Goal: Task Accomplishment & Management: Complete application form

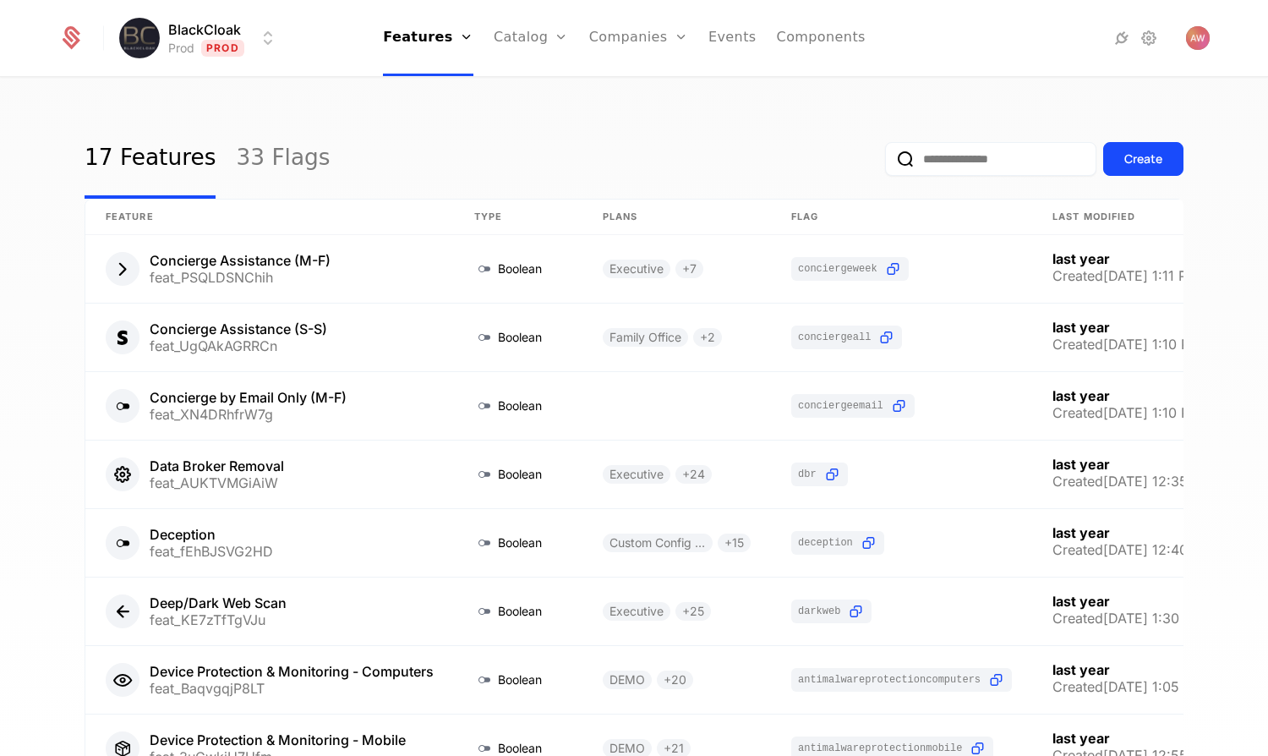
click at [611, 96] on div "17 Features 33 Flags Create Feature Type Plans Flag Last Modified Concierge Ass…" at bounding box center [634, 422] width 1268 height 687
click at [585, 92] on div "17 Features 33 Flags Create Feature Type Plans Flag Last Modified Concierge Ass…" at bounding box center [634, 422] width 1268 height 687
click at [1150, 41] on icon at bounding box center [1149, 38] width 20 height 20
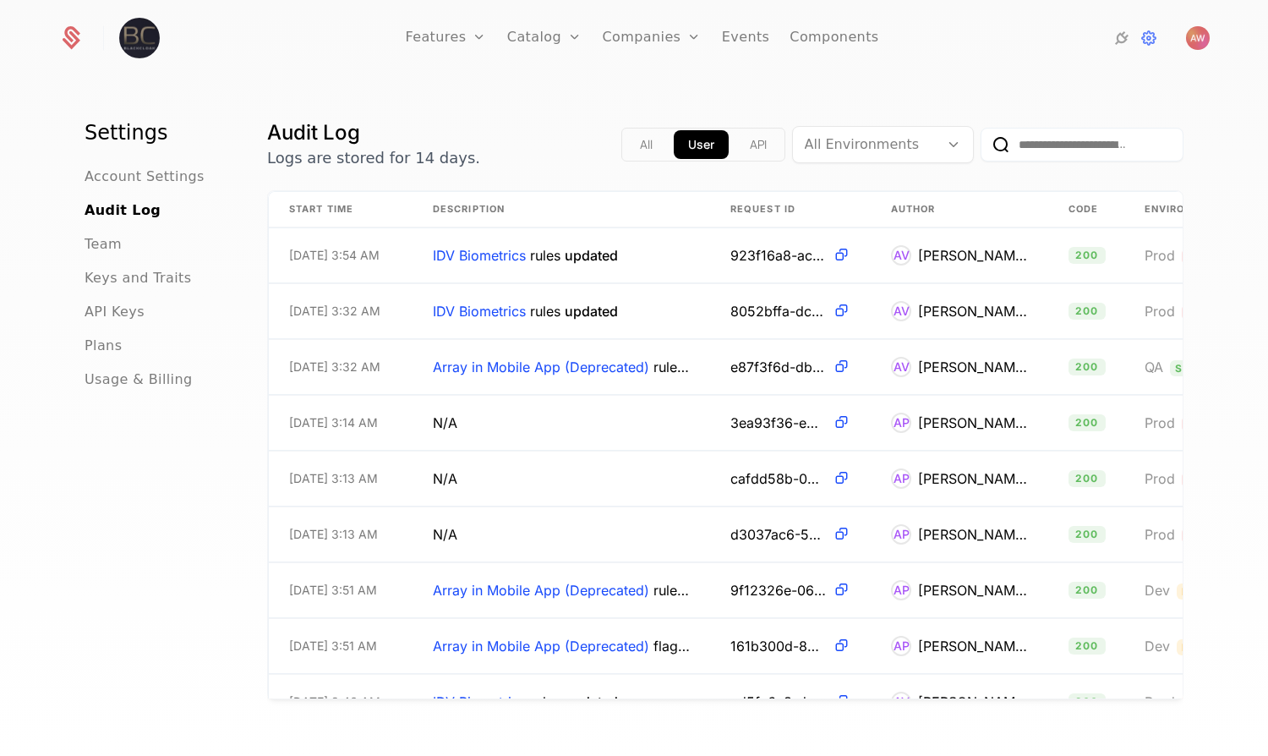
click at [113, 239] on div "Team" at bounding box center [156, 244] width 142 height 20
click at [99, 246] on span "Team" at bounding box center [103, 244] width 37 height 20
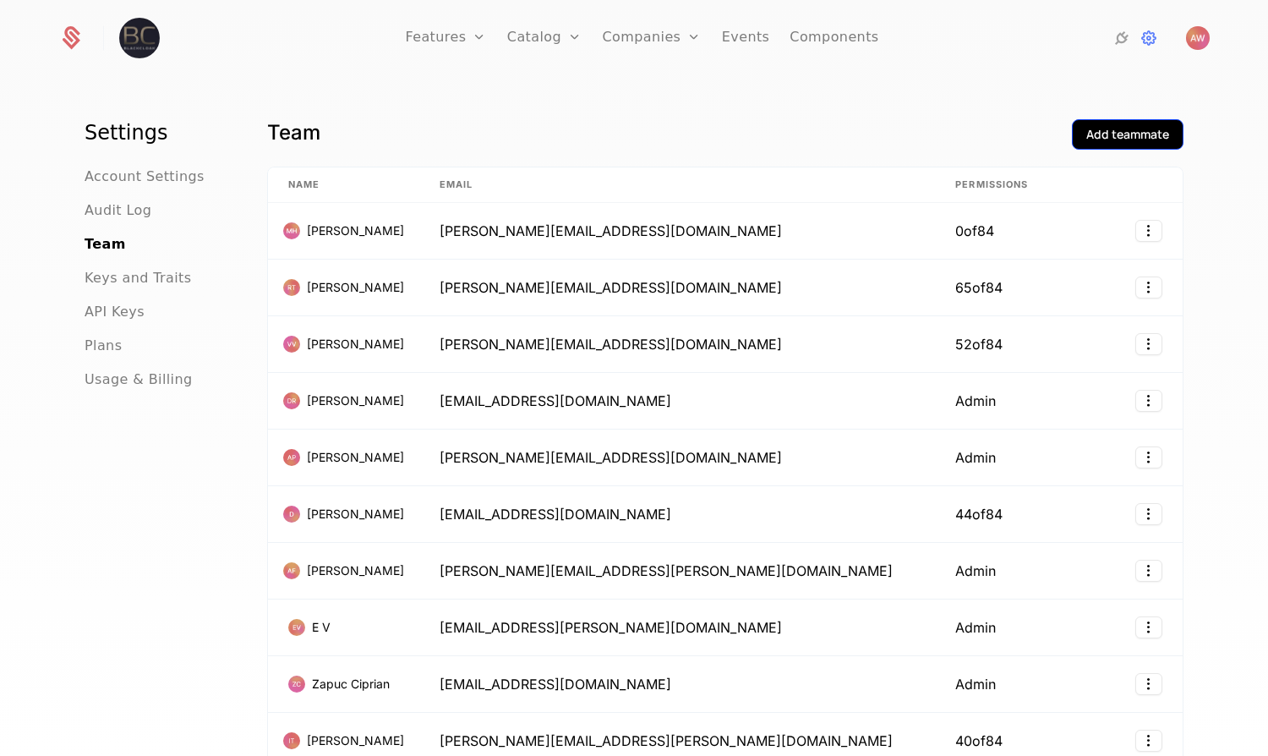
click at [1078, 145] on button "Add teammate" at bounding box center [1128, 134] width 112 height 30
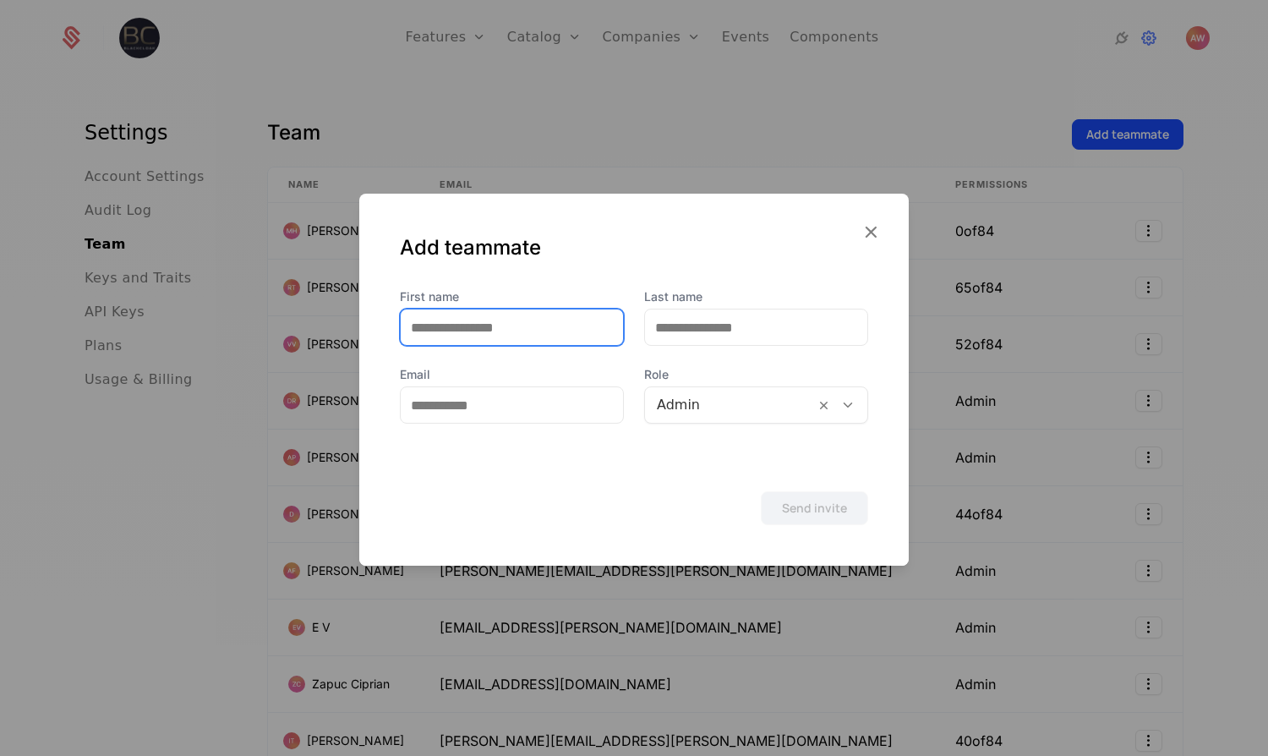
click at [493, 342] on input "First name" at bounding box center [512, 327] width 222 height 36
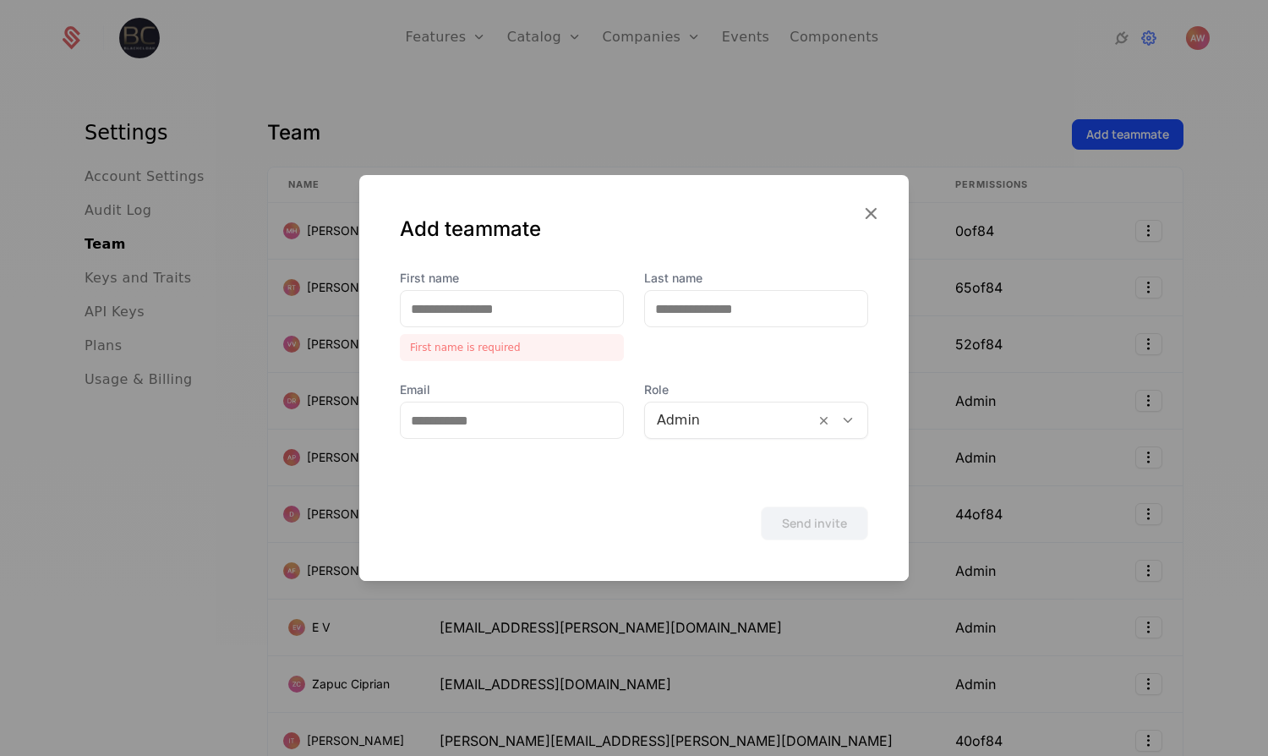
click at [599, 249] on div "Add teammate" at bounding box center [634, 243] width 468 height 54
click at [467, 420] on input "Email" at bounding box center [512, 420] width 222 height 36
paste input "**********"
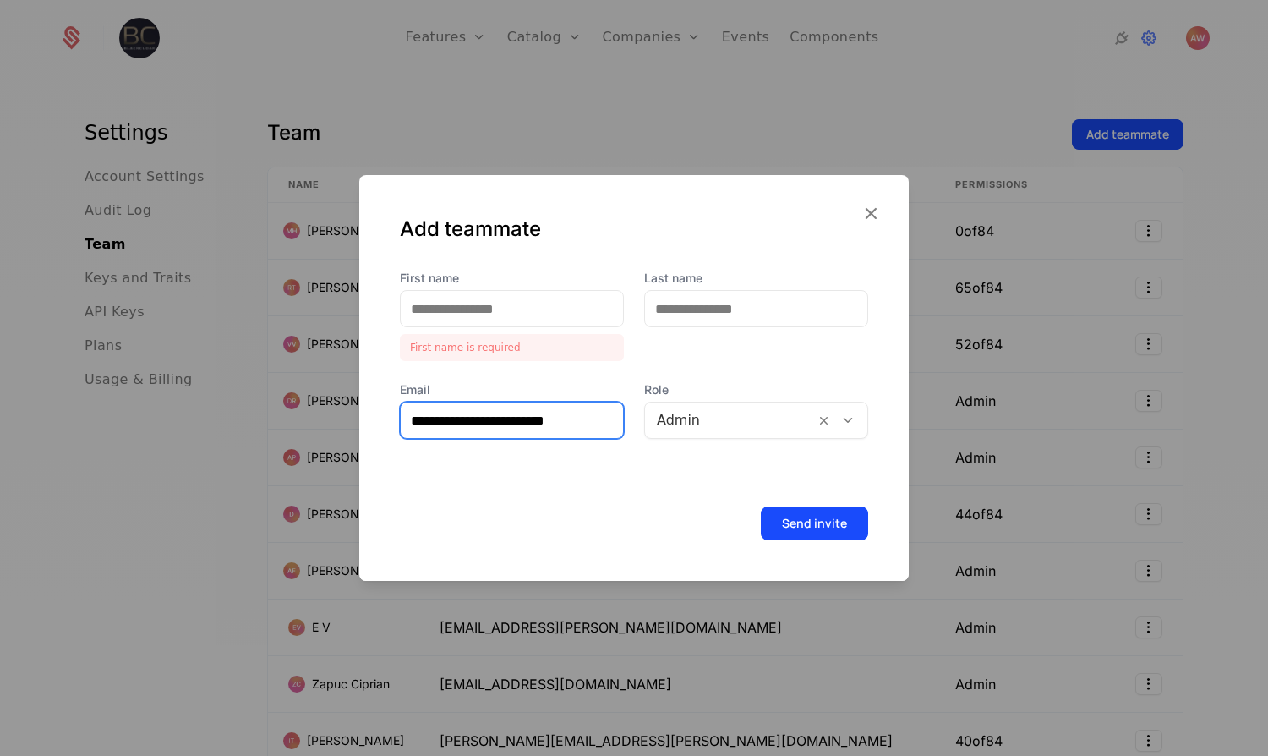
type input "**********"
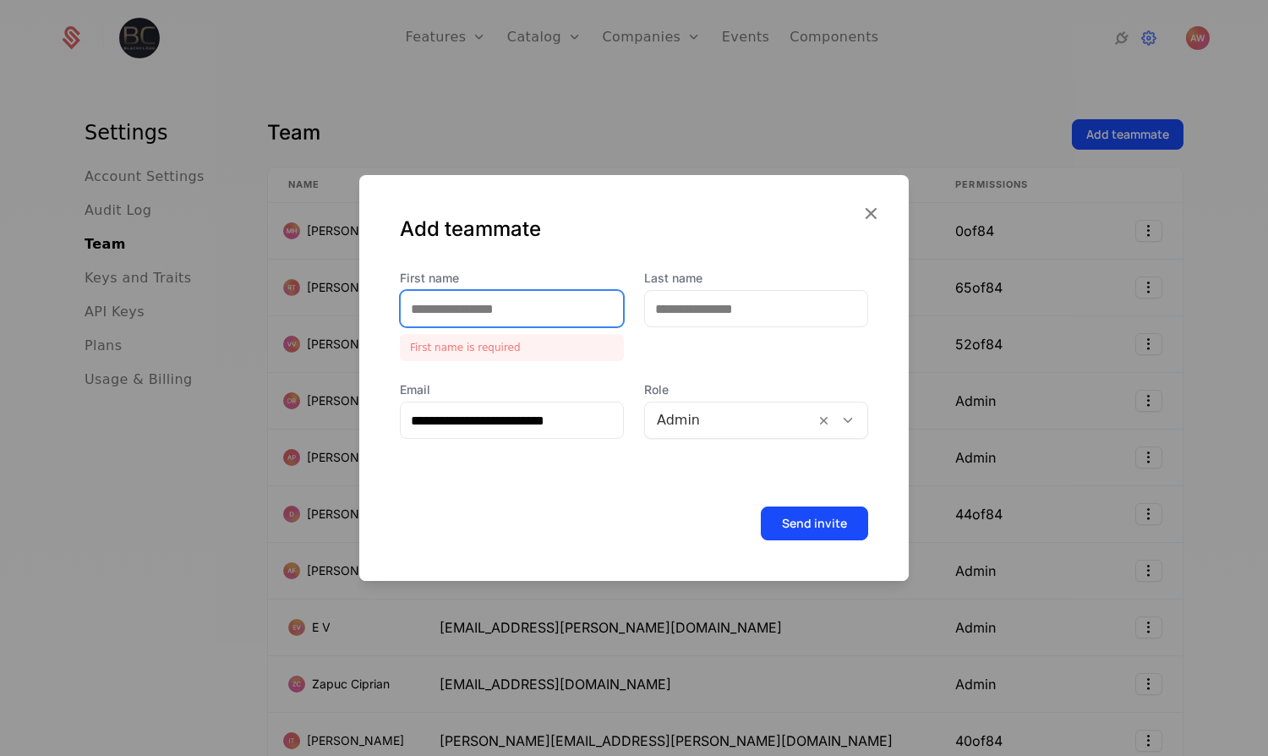
click at [484, 304] on input "First name" at bounding box center [512, 309] width 222 height 36
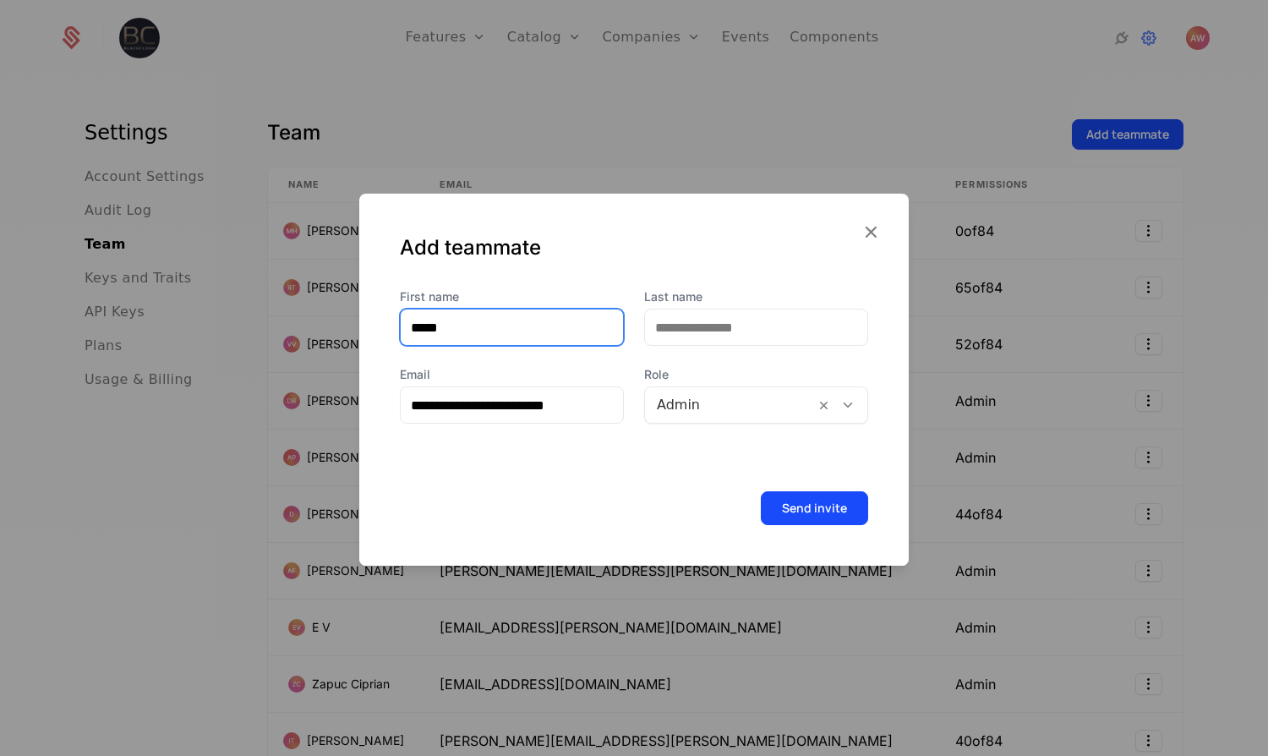
type input "*****"
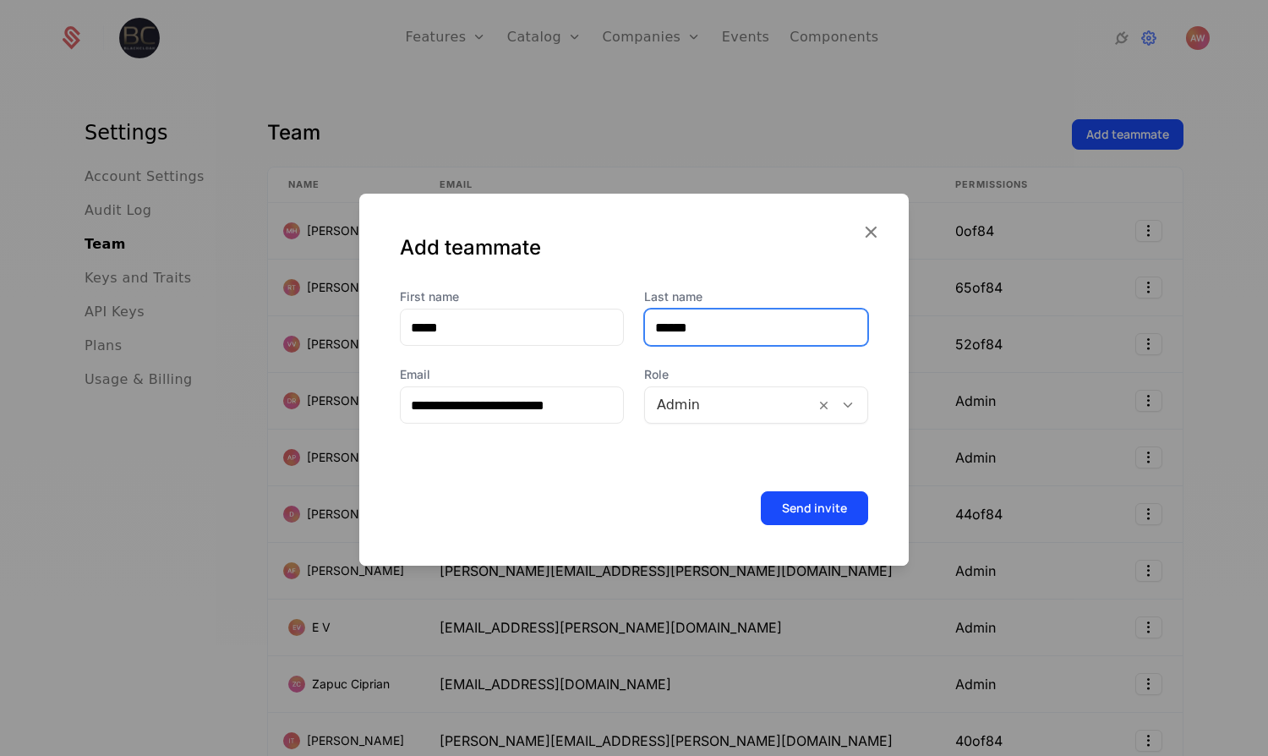
type input "******"
click at [640, 230] on div "Add teammate" at bounding box center [634, 241] width 550 height 95
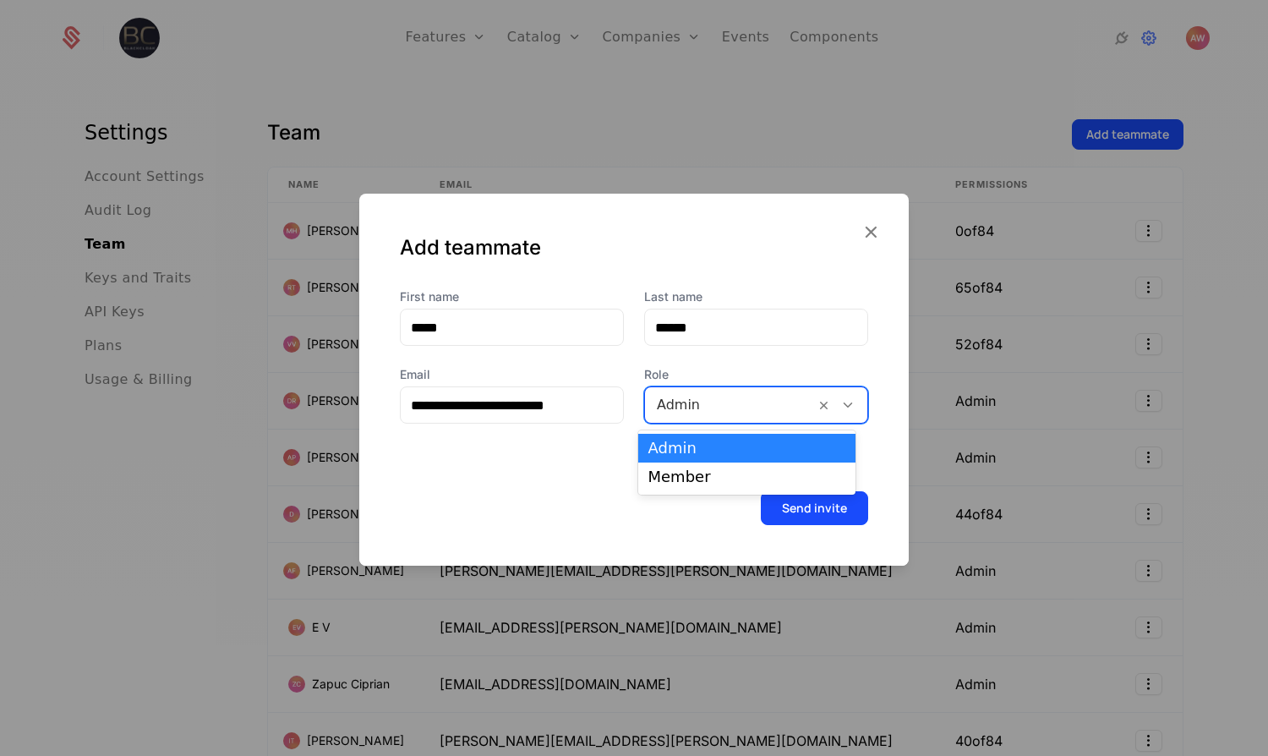
click at [736, 407] on div at bounding box center [730, 405] width 146 height 24
click at [698, 479] on div "Member" at bounding box center [747, 476] width 198 height 15
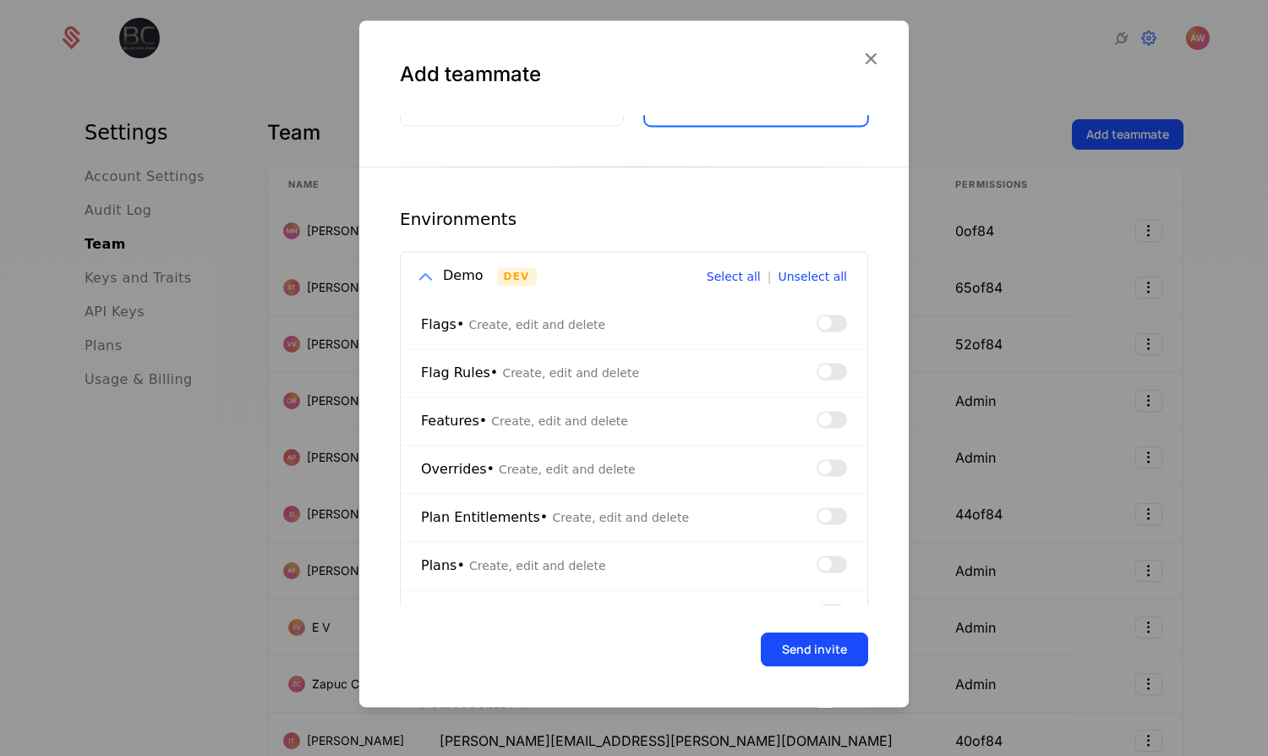
scroll to position [150, 0]
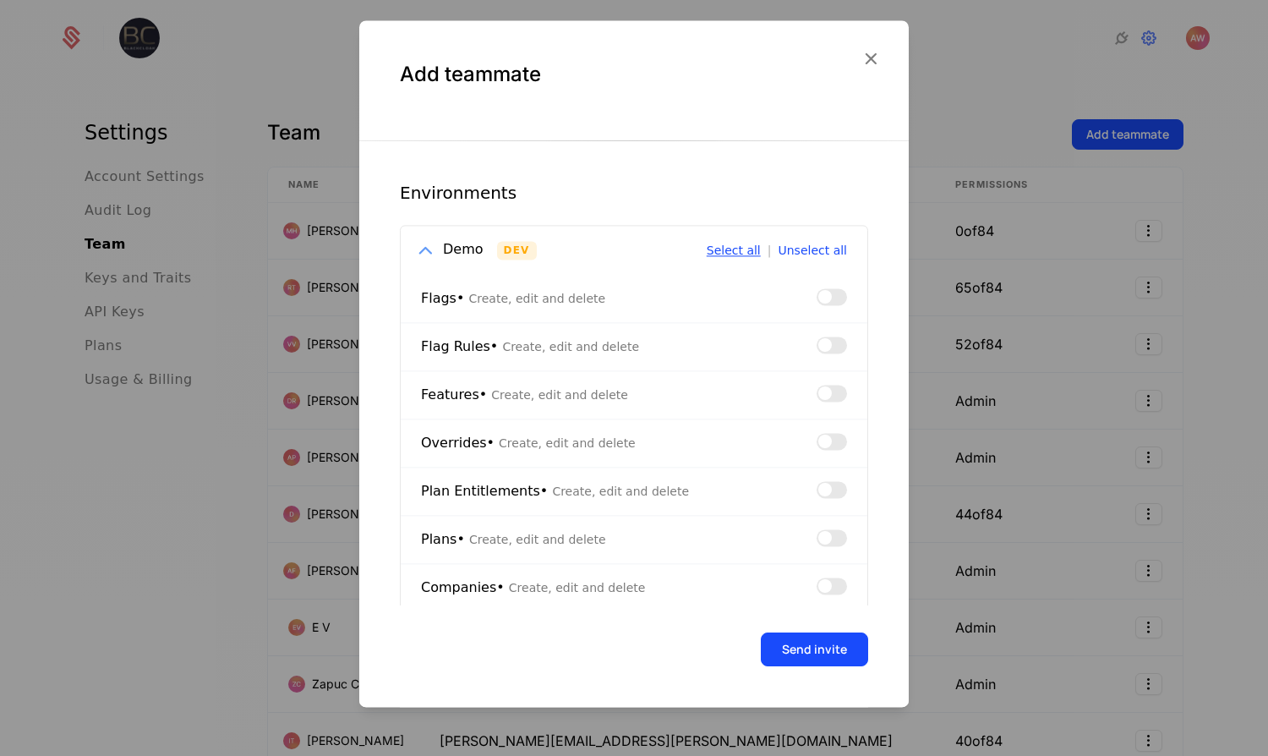
click at [726, 251] on button "Select all" at bounding box center [734, 251] width 54 height 12
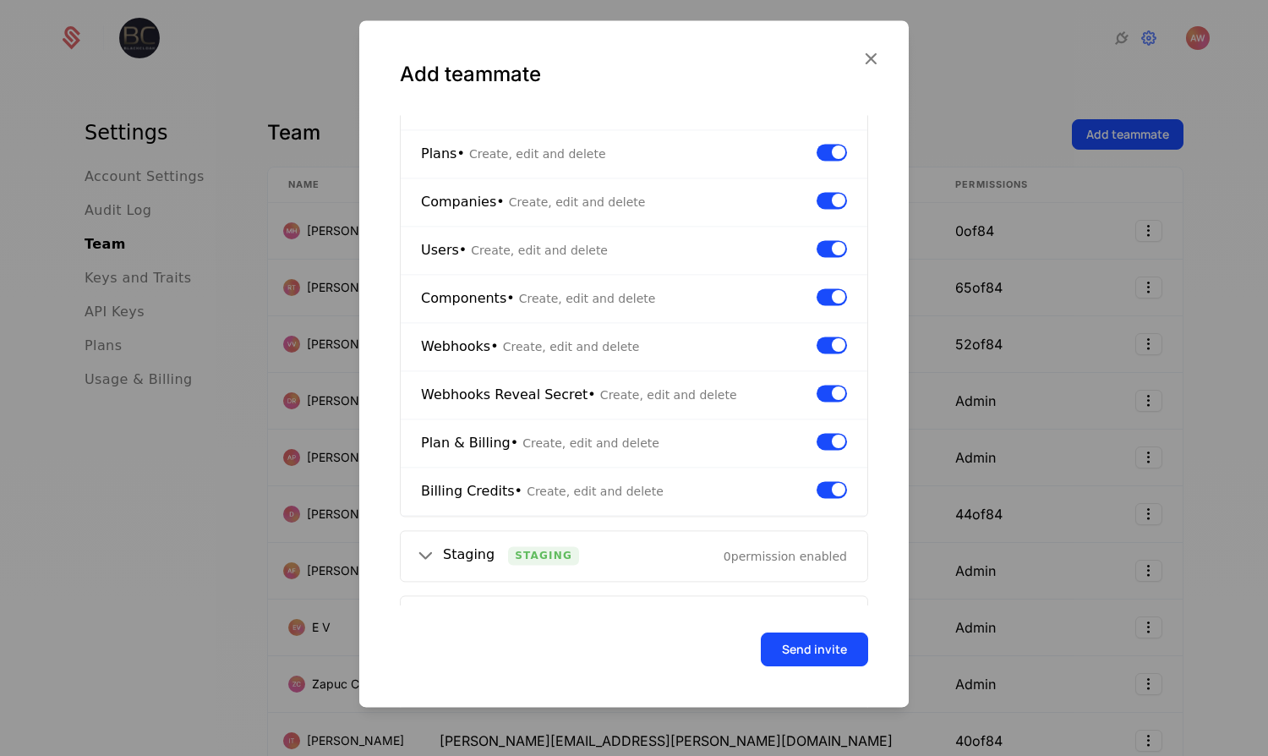
scroll to position [811, 0]
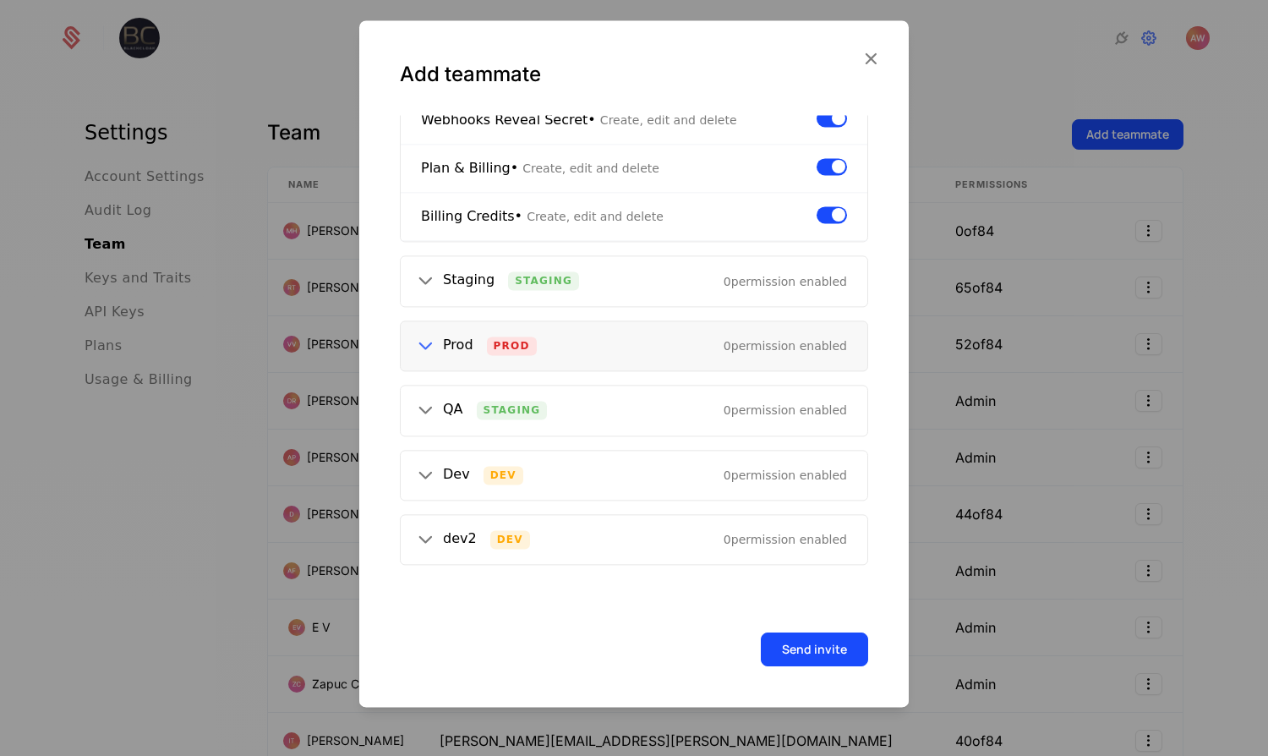
click at [588, 348] on div "Prod Prod 0 permission enabled" at bounding box center [634, 345] width 467 height 49
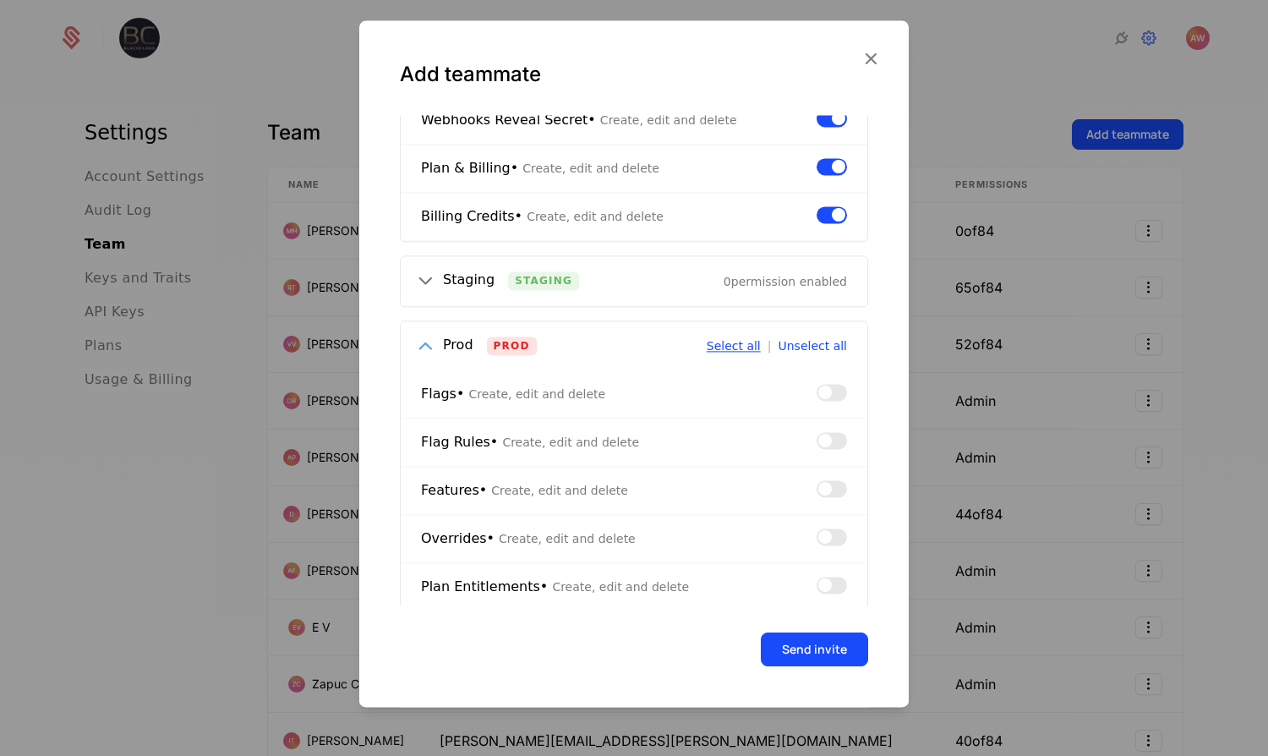
click at [736, 345] on button "Select all" at bounding box center [734, 346] width 54 height 12
click at [446, 352] on div "Prod" at bounding box center [458, 346] width 30 height 22
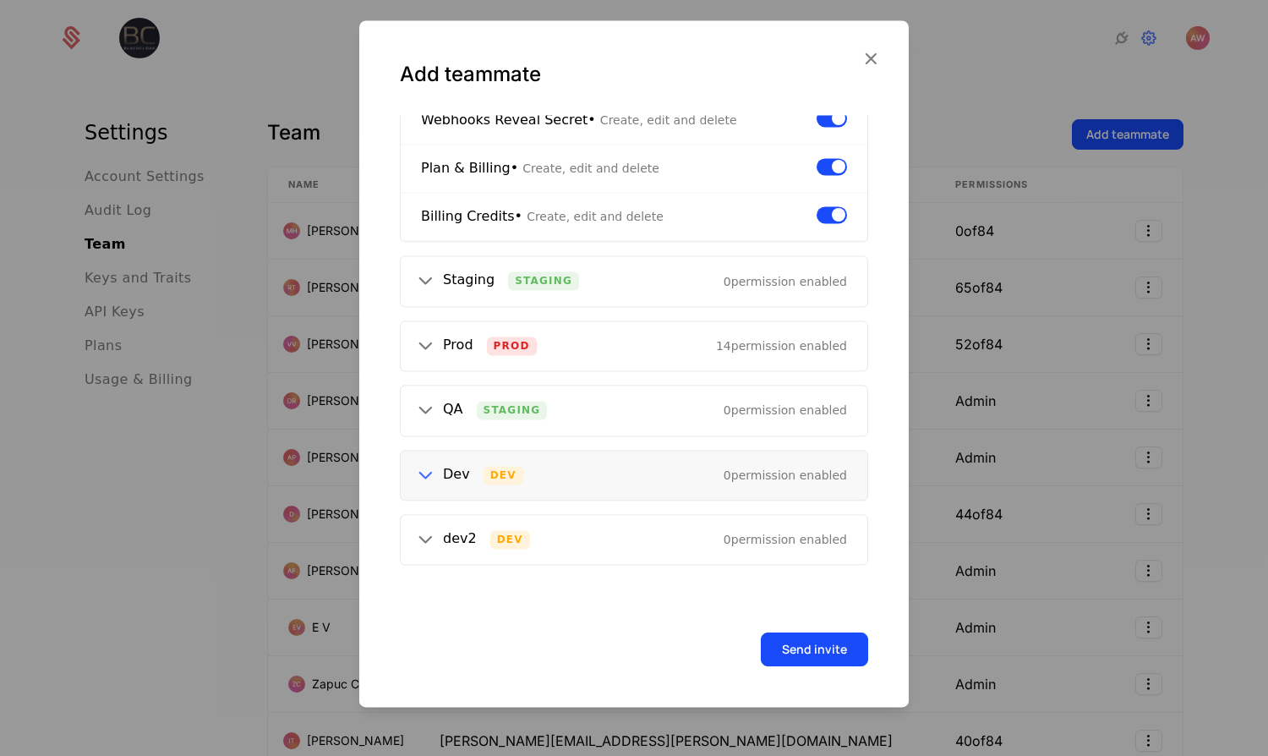
click at [405, 476] on div "Dev Dev 0 permission enabled" at bounding box center [634, 475] width 467 height 49
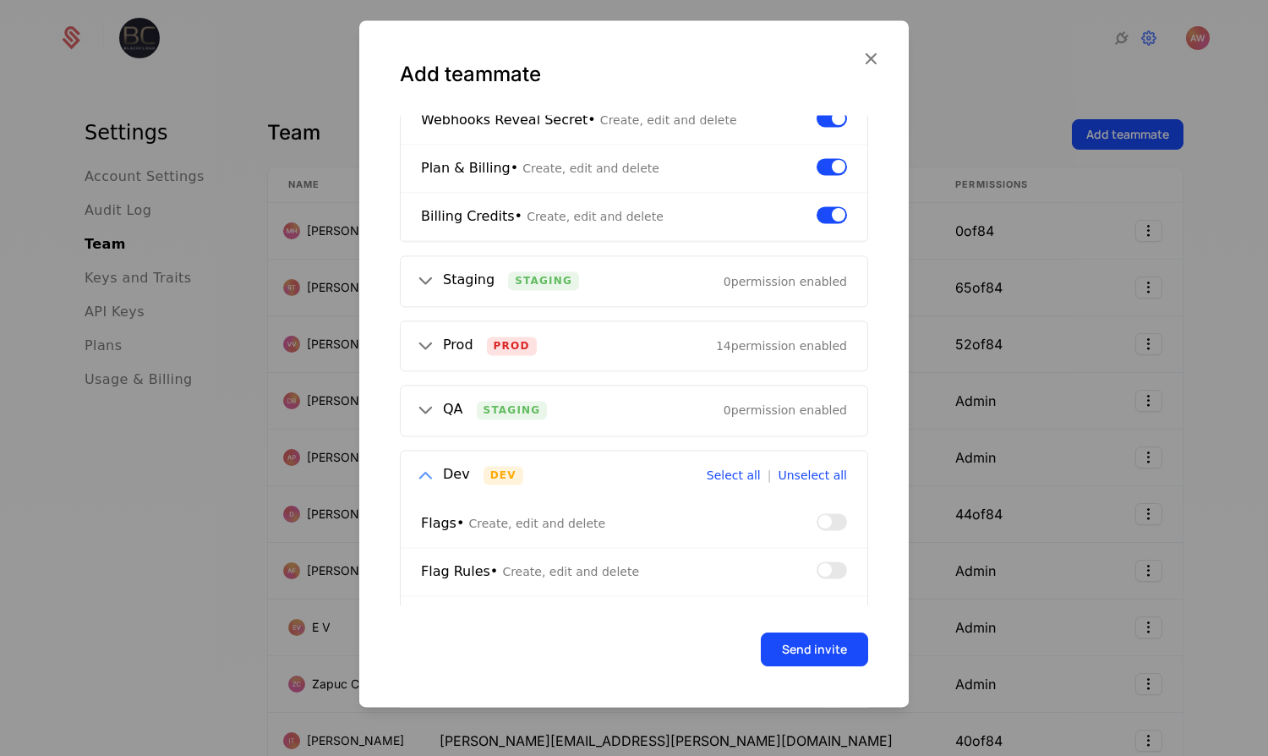
click at [719, 465] on div "Select all | Unselect all" at bounding box center [777, 475] width 140 height 22
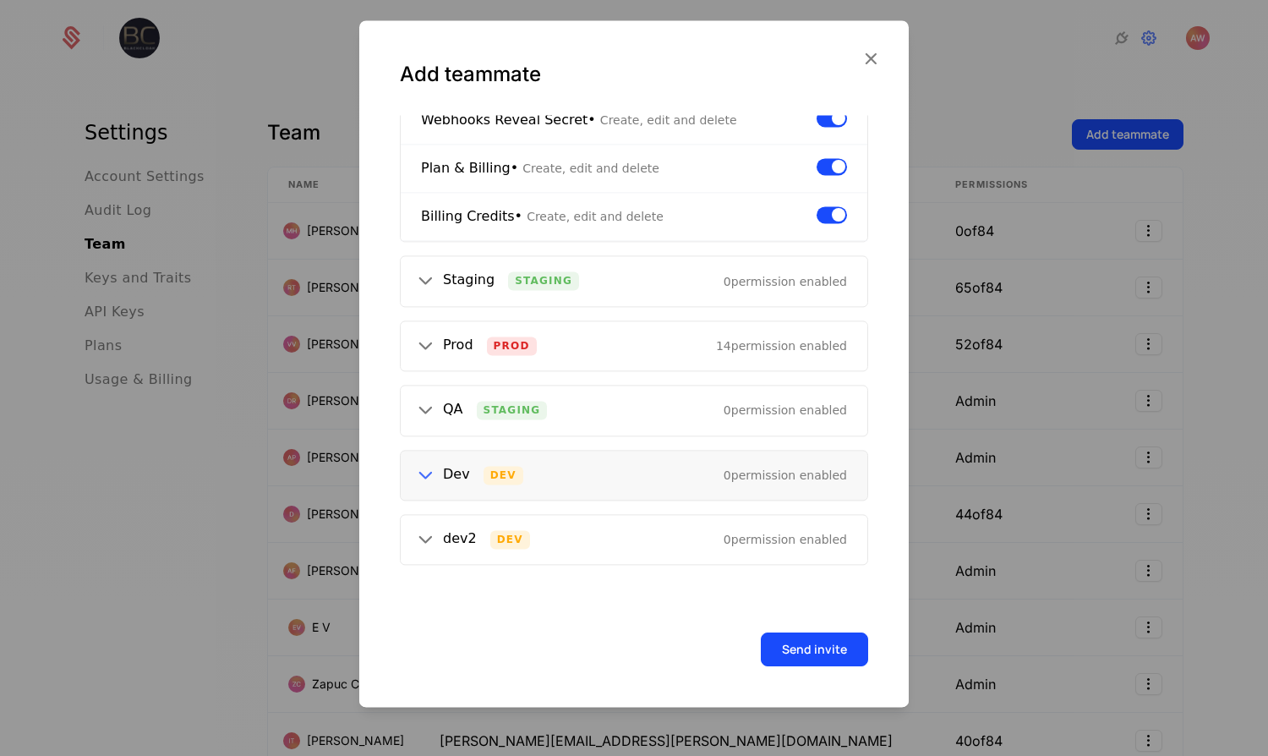
click at [431, 473] on icon at bounding box center [425, 475] width 22 height 22
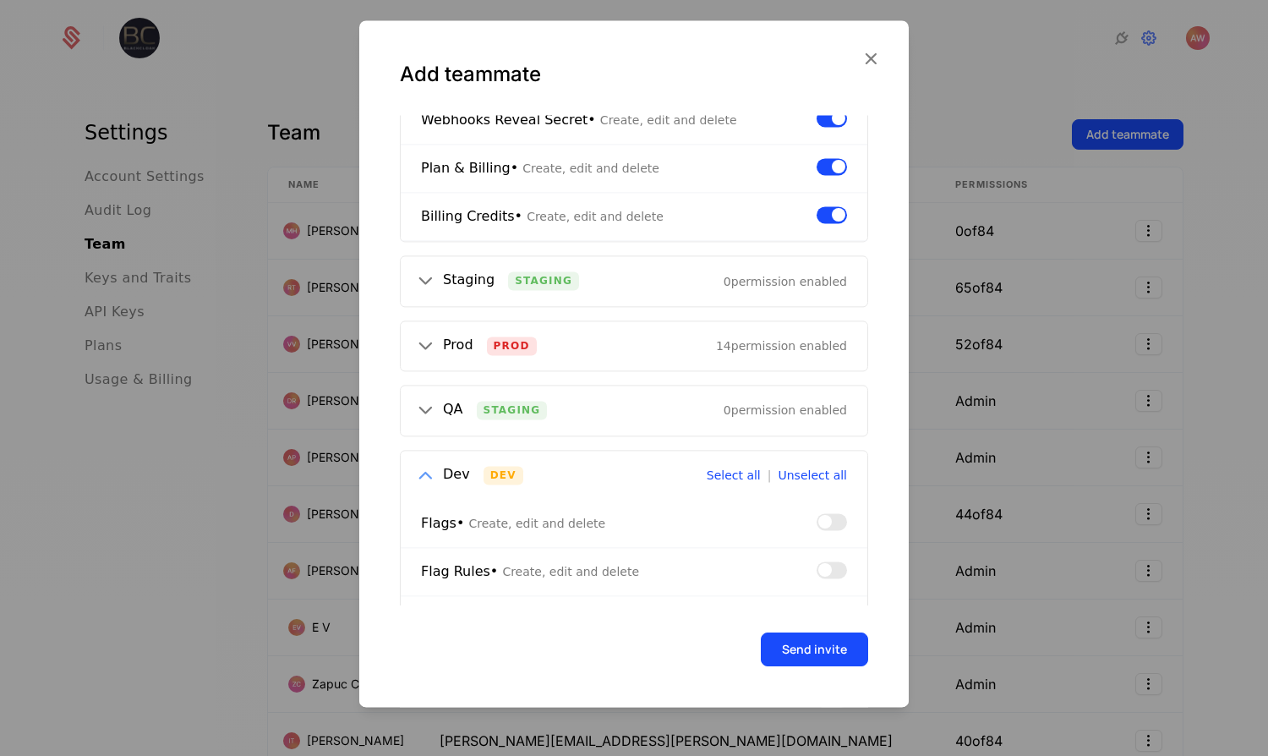
click at [418, 484] on icon at bounding box center [425, 475] width 22 height 22
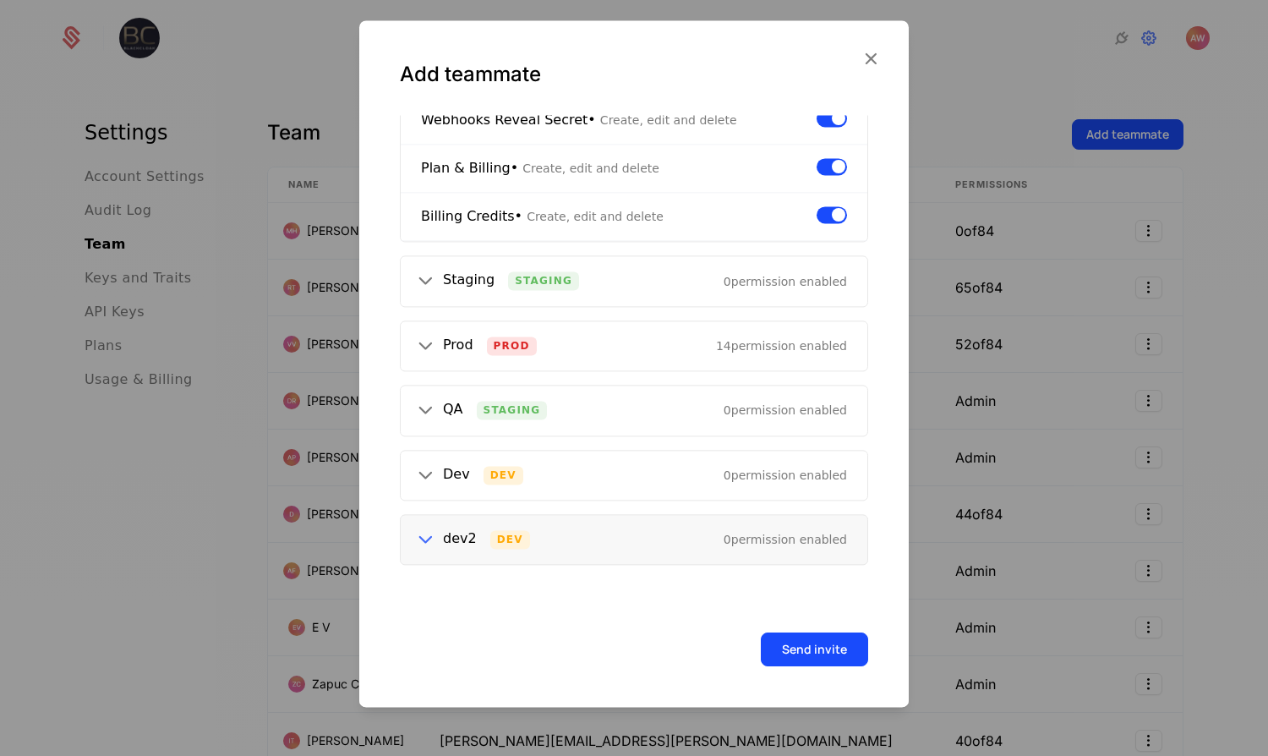
click at [424, 548] on icon at bounding box center [425, 539] width 22 height 22
click at [736, 531] on div "Select all | Unselect all" at bounding box center [777, 539] width 140 height 22
click at [424, 478] on icon at bounding box center [425, 475] width 22 height 22
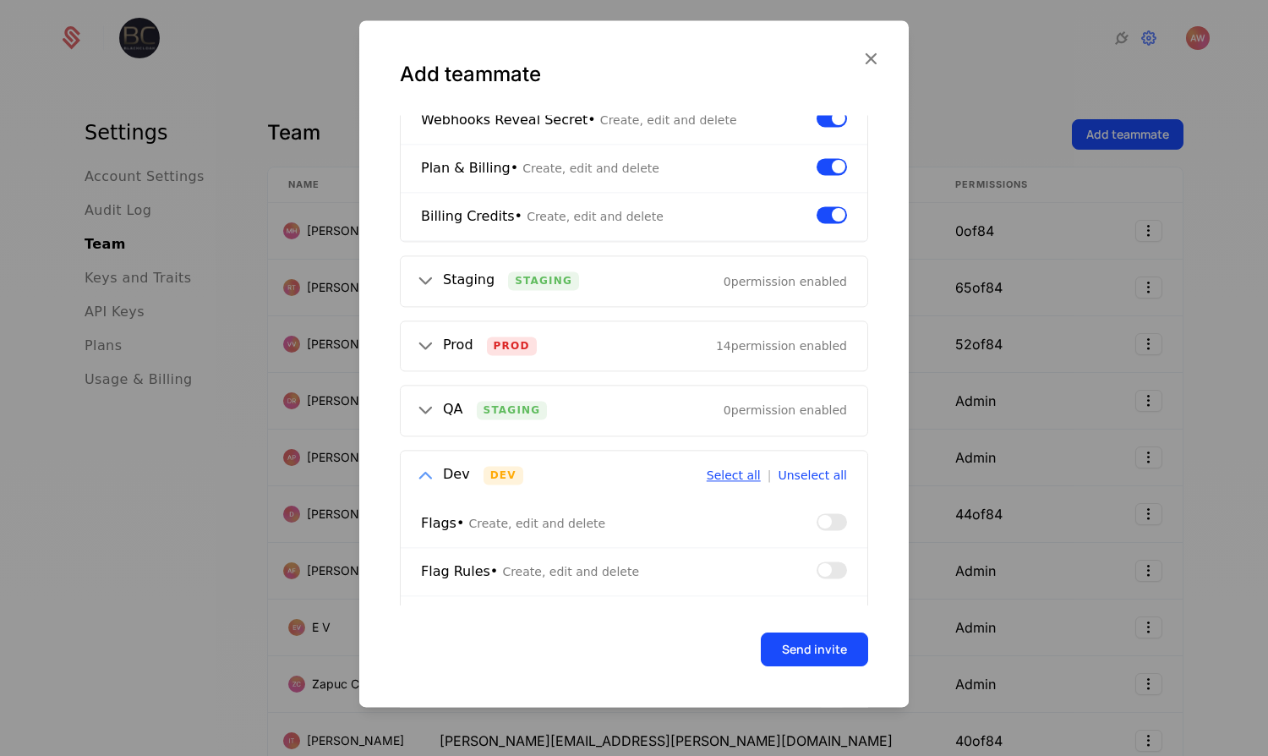
click at [744, 479] on button "Select all" at bounding box center [734, 475] width 54 height 12
click at [422, 416] on icon at bounding box center [425, 411] width 22 height 22
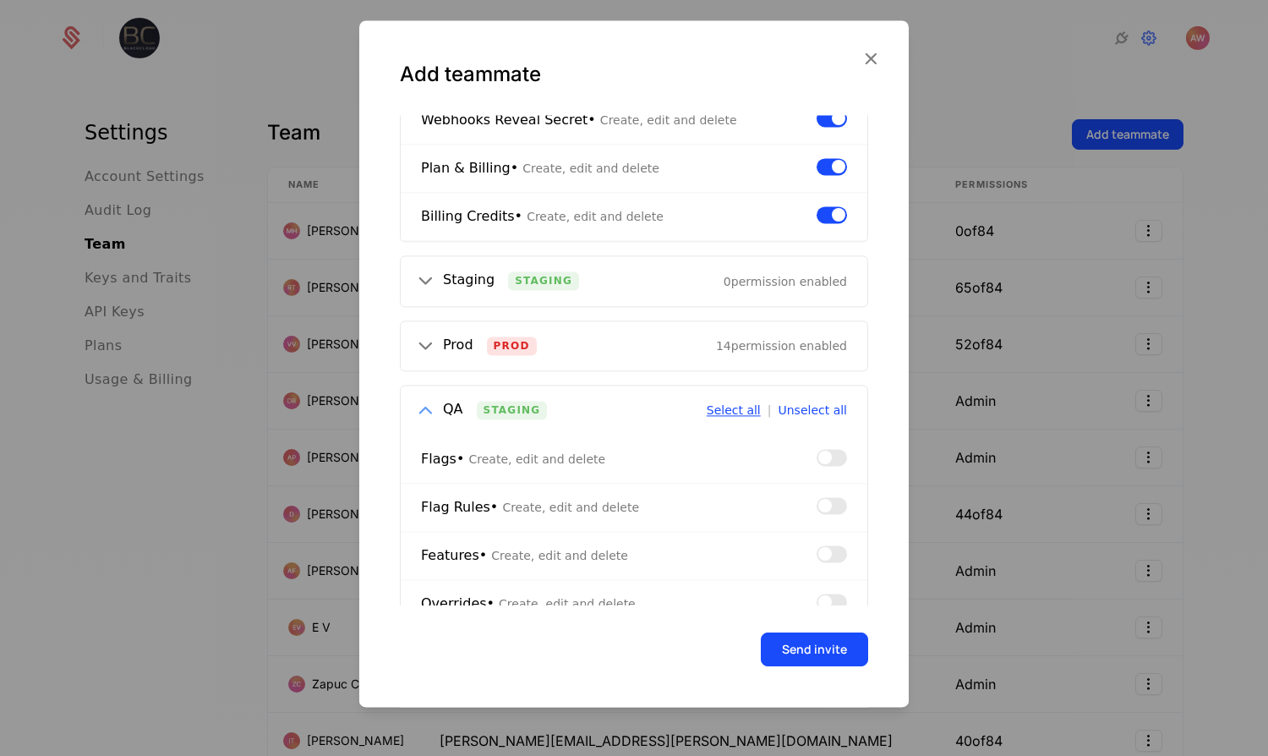
click at [736, 414] on button "Select all" at bounding box center [734, 411] width 54 height 12
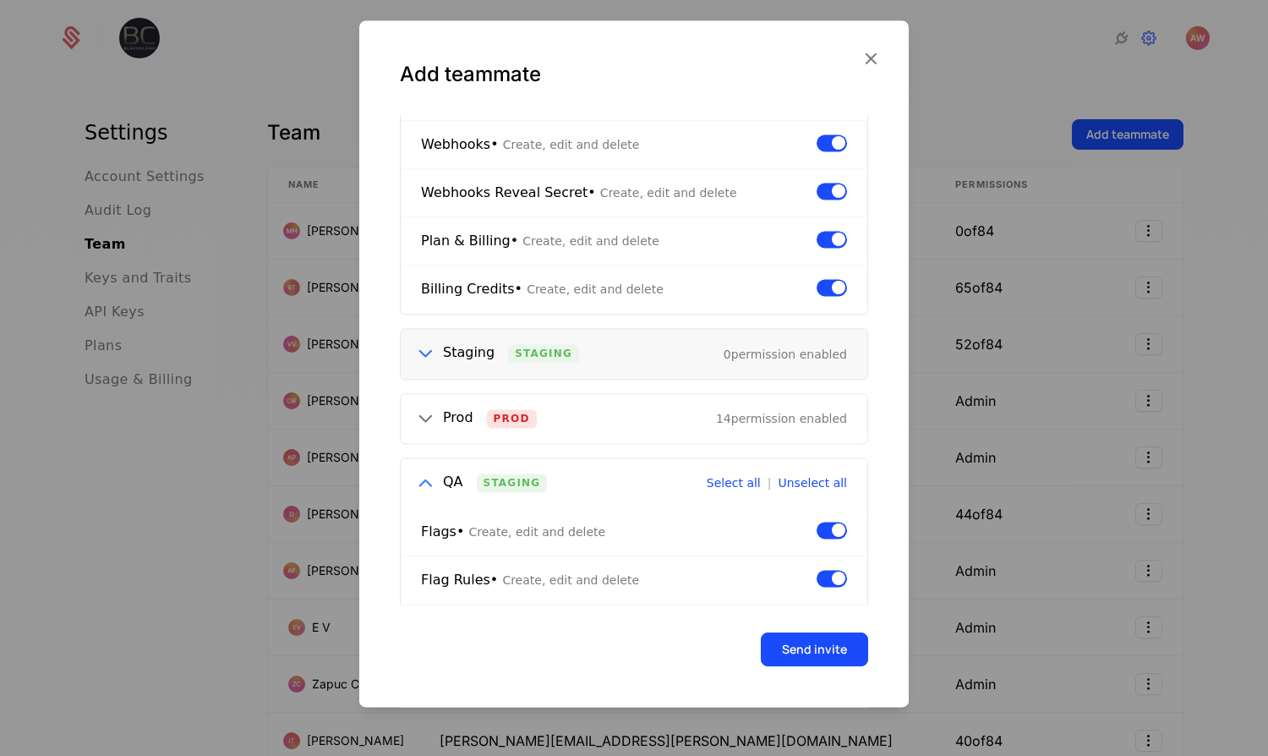
scroll to position [725, 0]
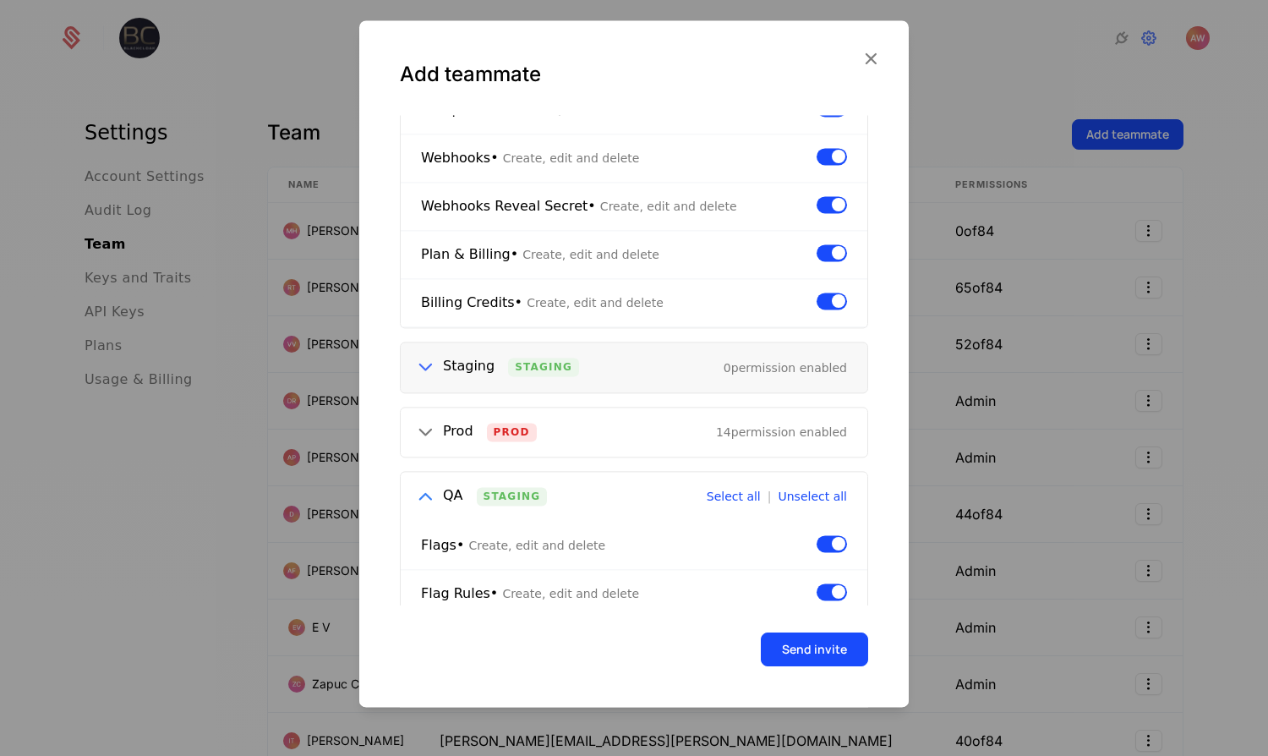
click at [416, 361] on icon at bounding box center [425, 368] width 22 height 22
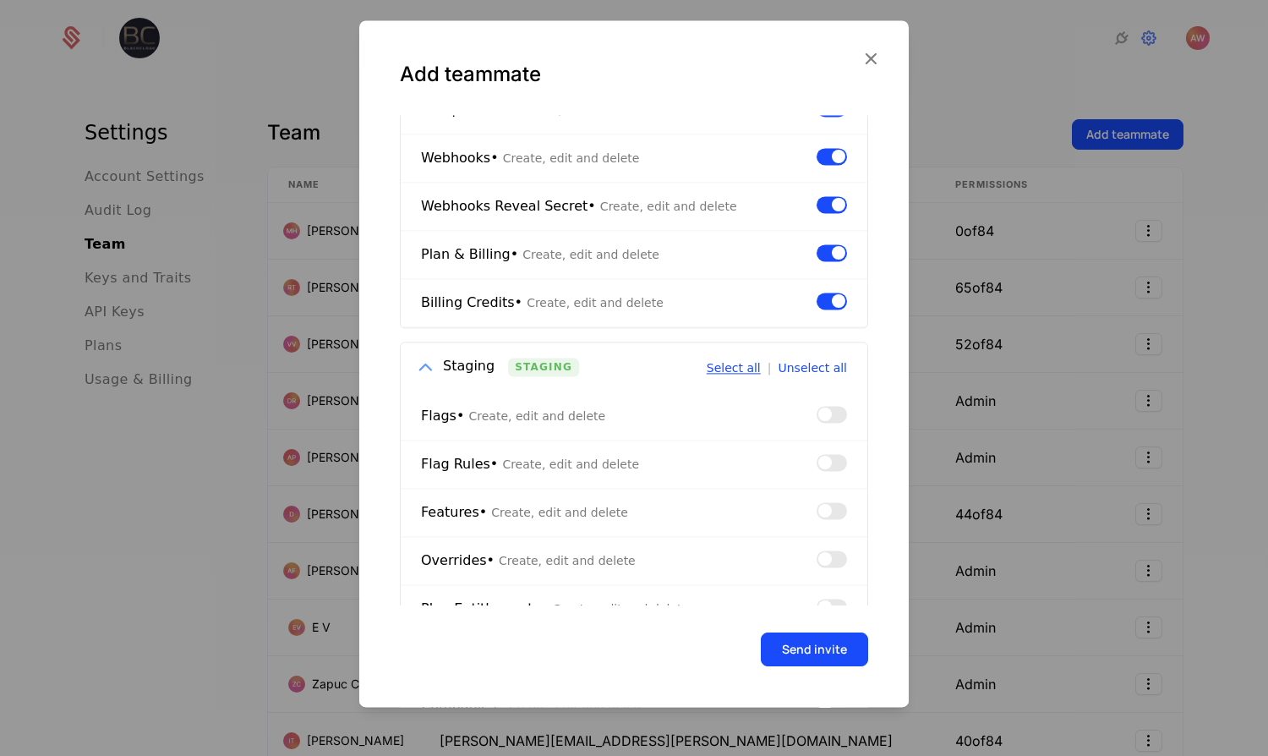
click at [723, 362] on button "Select all" at bounding box center [734, 368] width 54 height 12
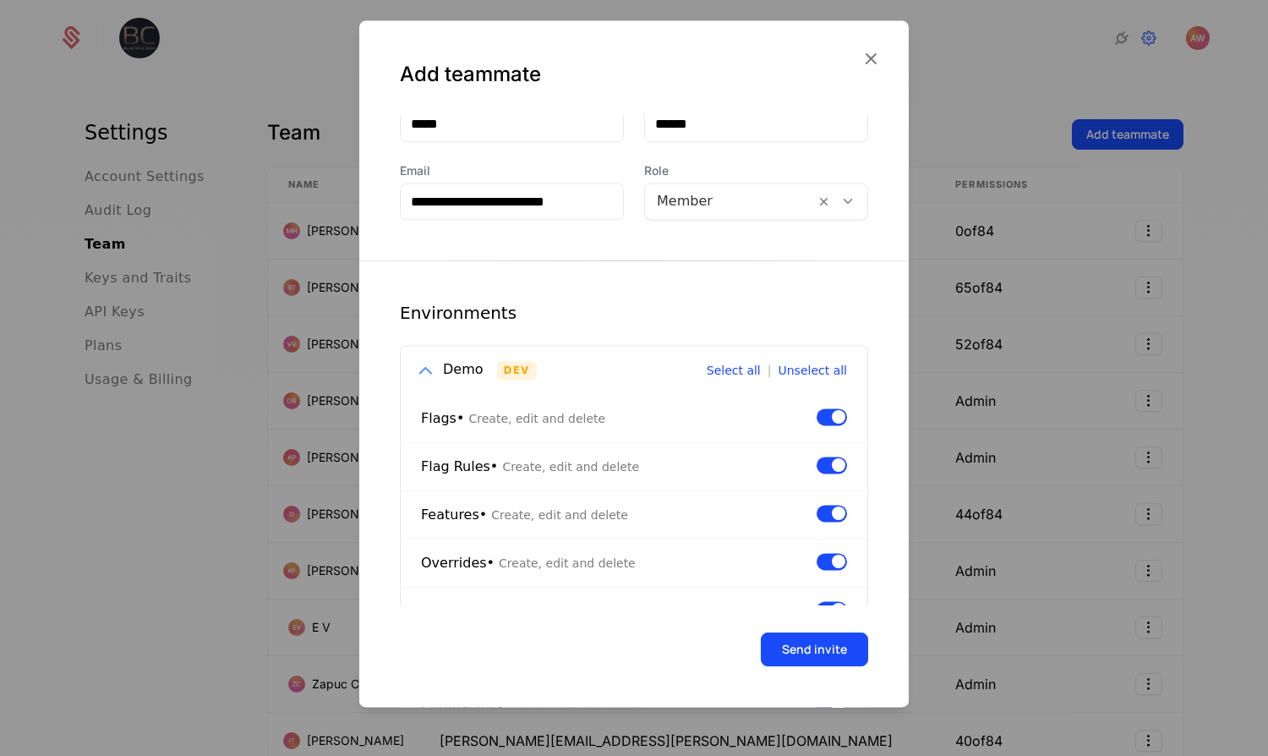
scroll to position [0, 0]
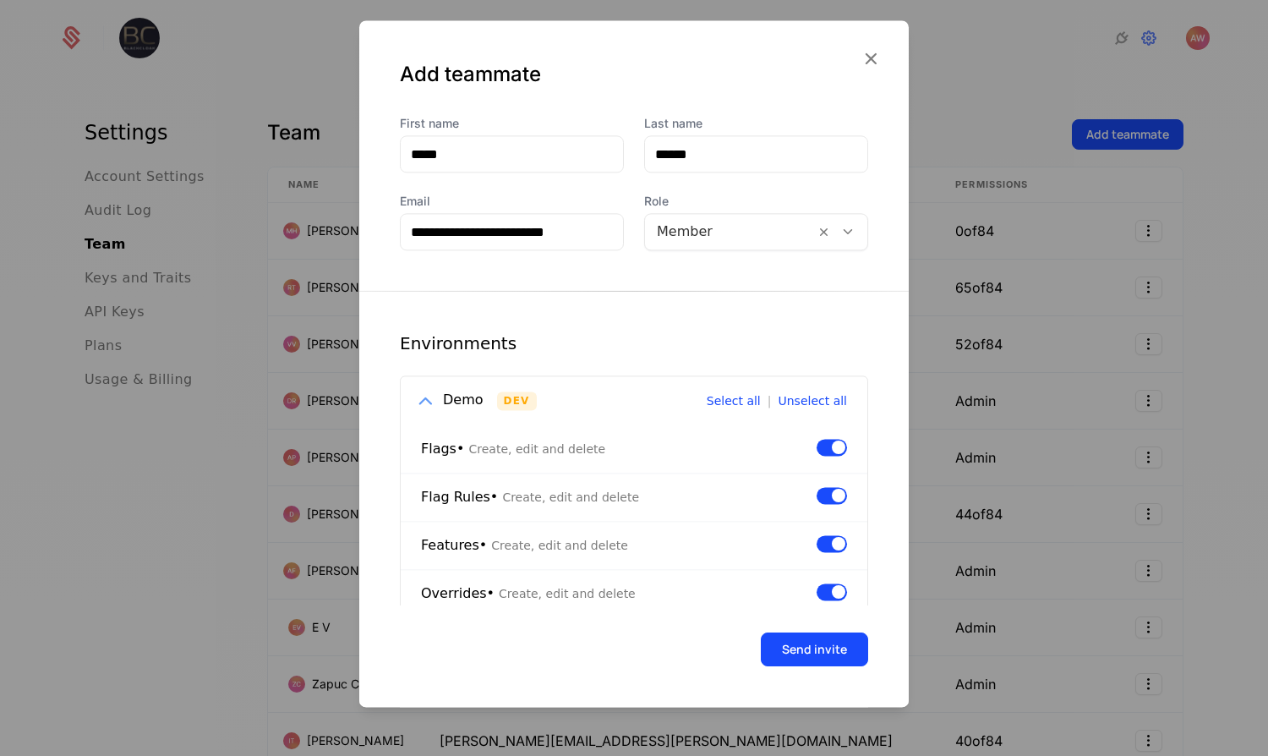
click at [418, 402] on icon at bounding box center [425, 401] width 22 height 22
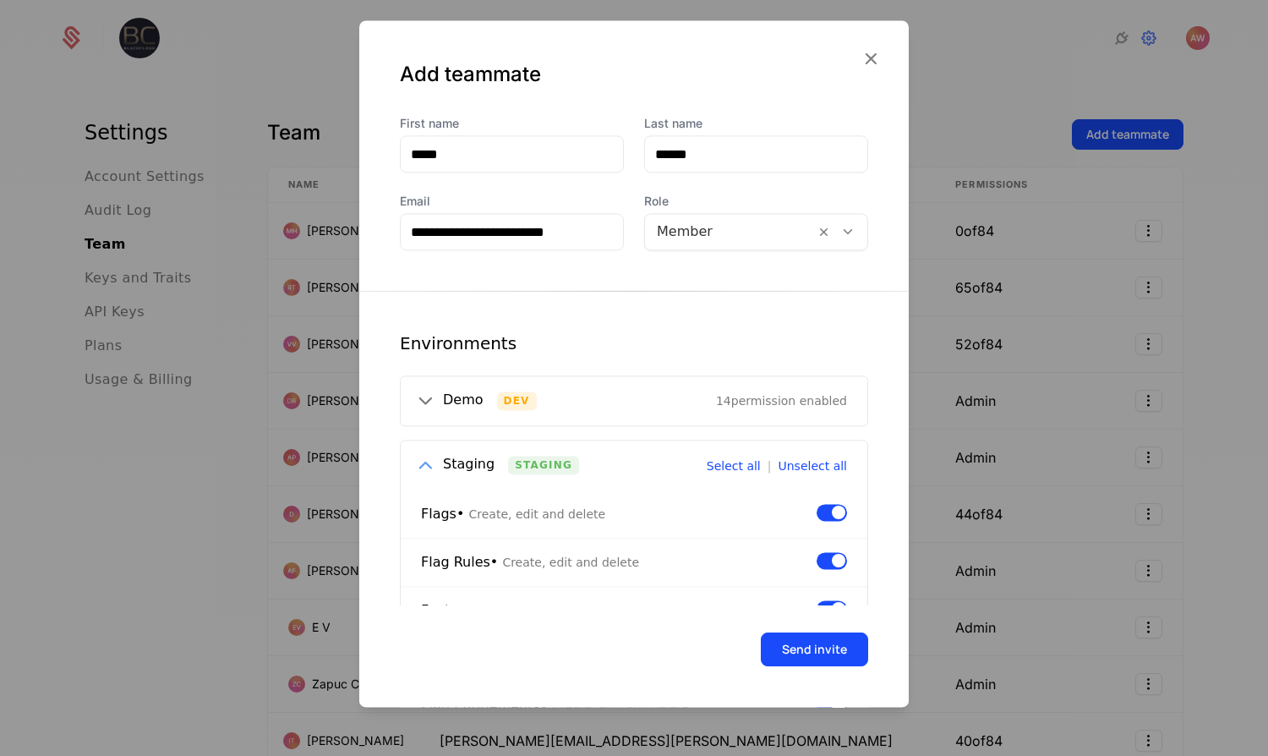
click at [429, 464] on icon at bounding box center [425, 466] width 22 height 22
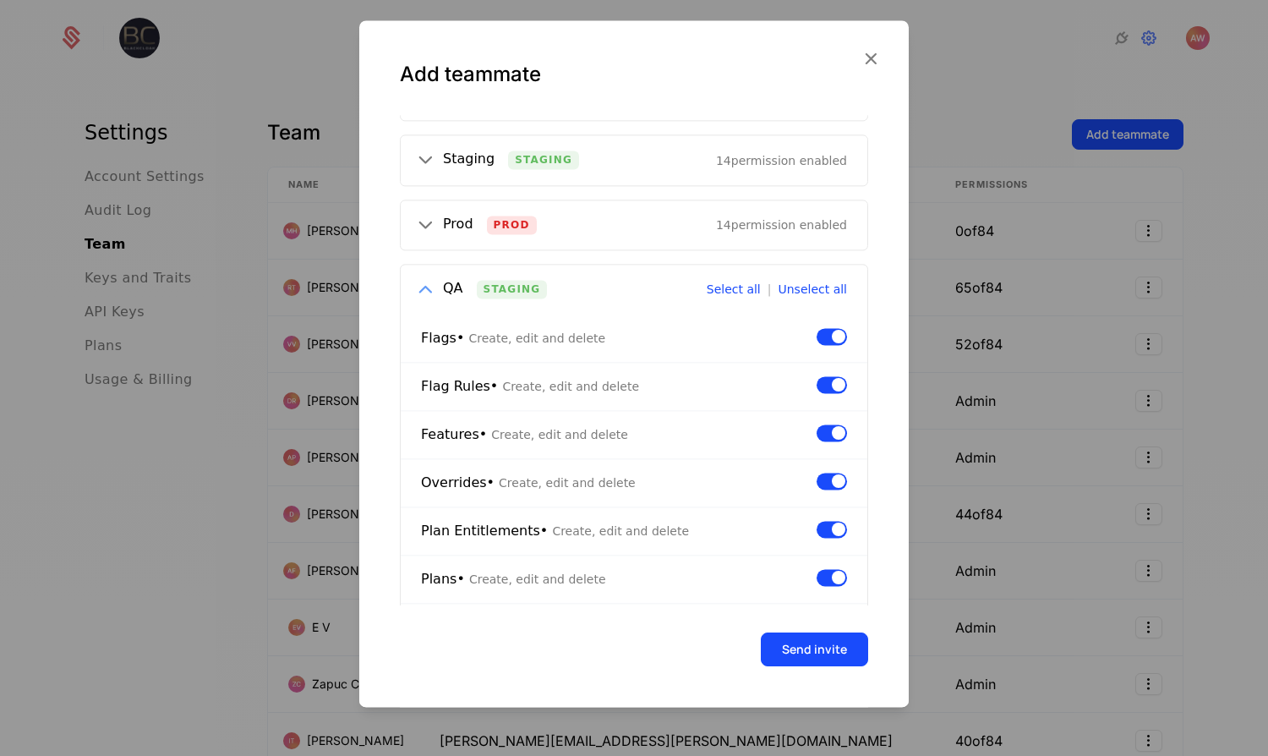
scroll to position [309, 0]
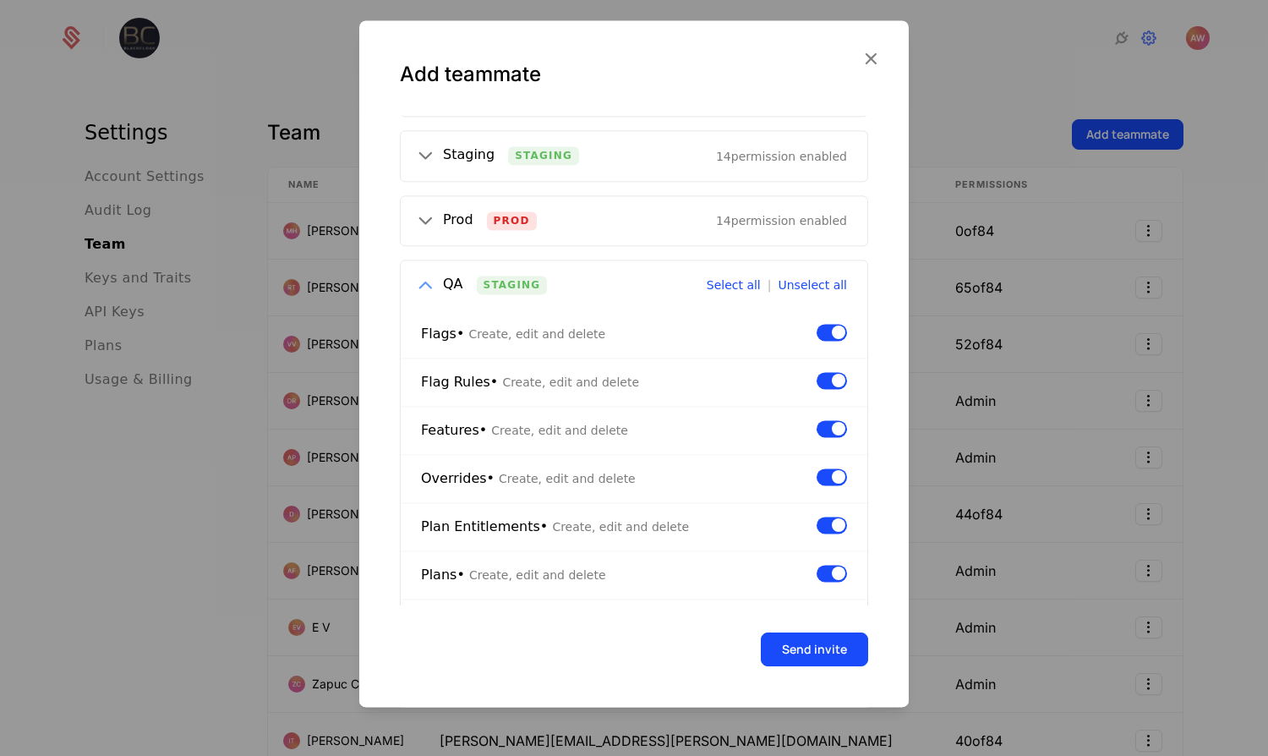
click at [425, 295] on icon at bounding box center [425, 286] width 22 height 22
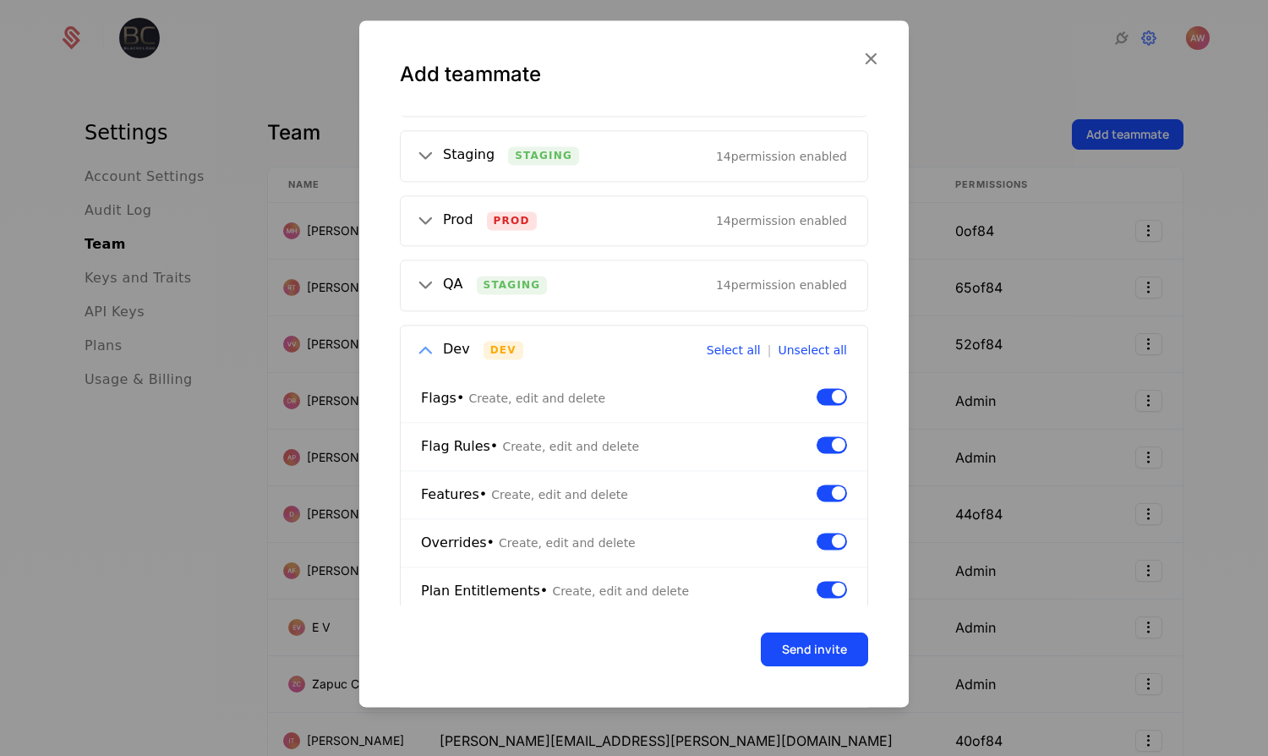
click at [431, 360] on icon at bounding box center [425, 350] width 22 height 22
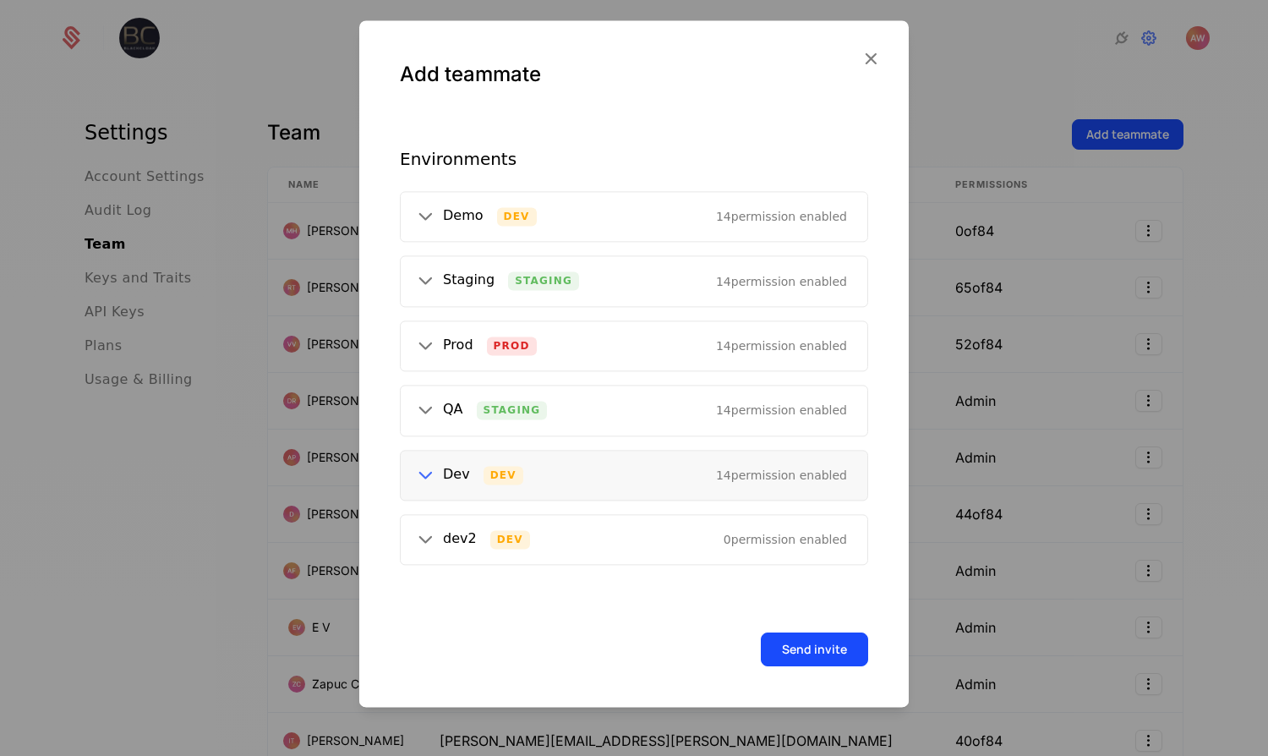
scroll to position [0, 0]
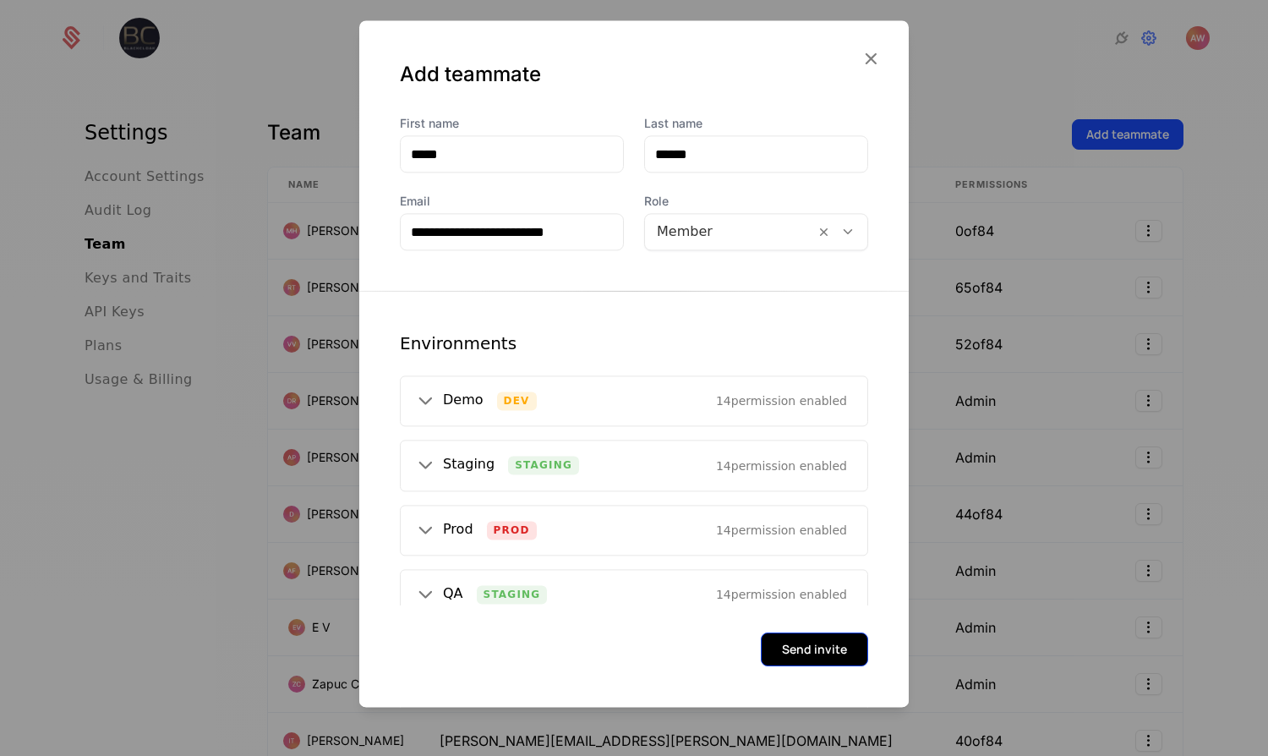
click at [811, 654] on button "Send invite" at bounding box center [814, 649] width 107 height 34
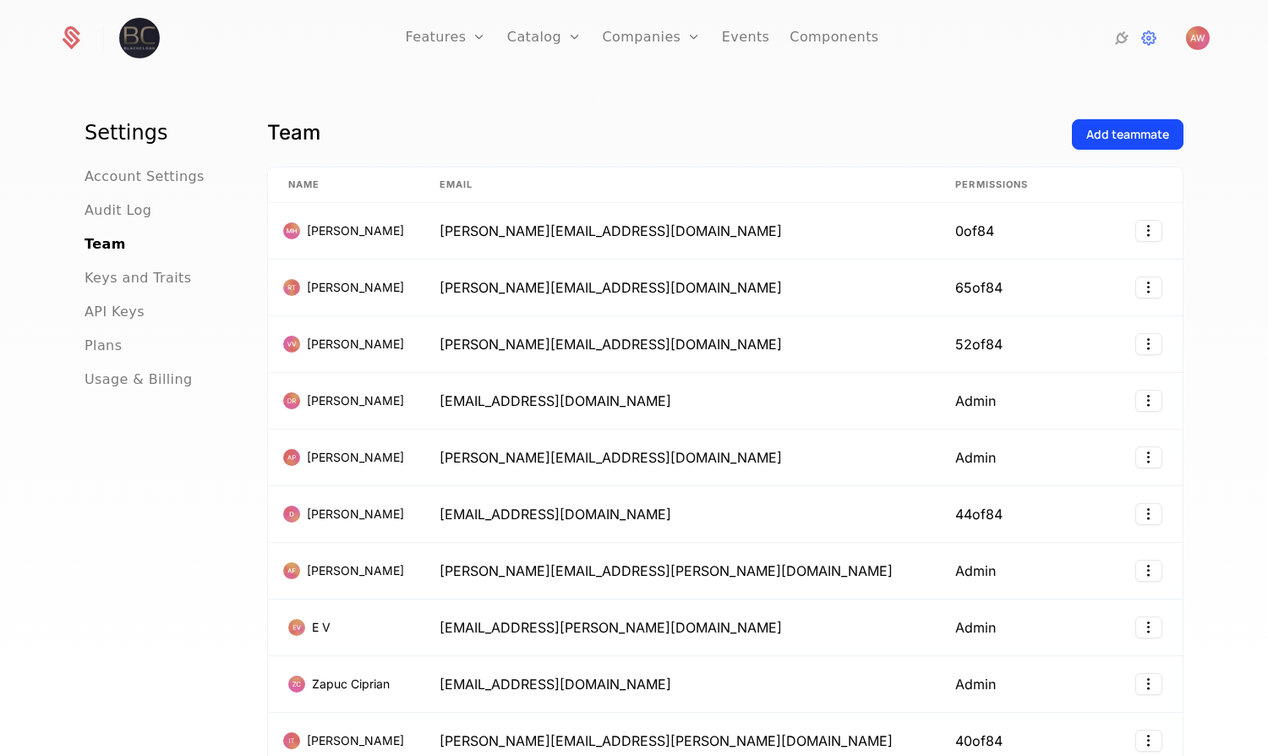
click at [686, 102] on div "Settings Account Settings Audit Log Team Keys and Traits API Keys Plans Usage &…" at bounding box center [634, 422] width 1268 height 687
click at [1123, 123] on button "Add teammate" at bounding box center [1128, 134] width 112 height 30
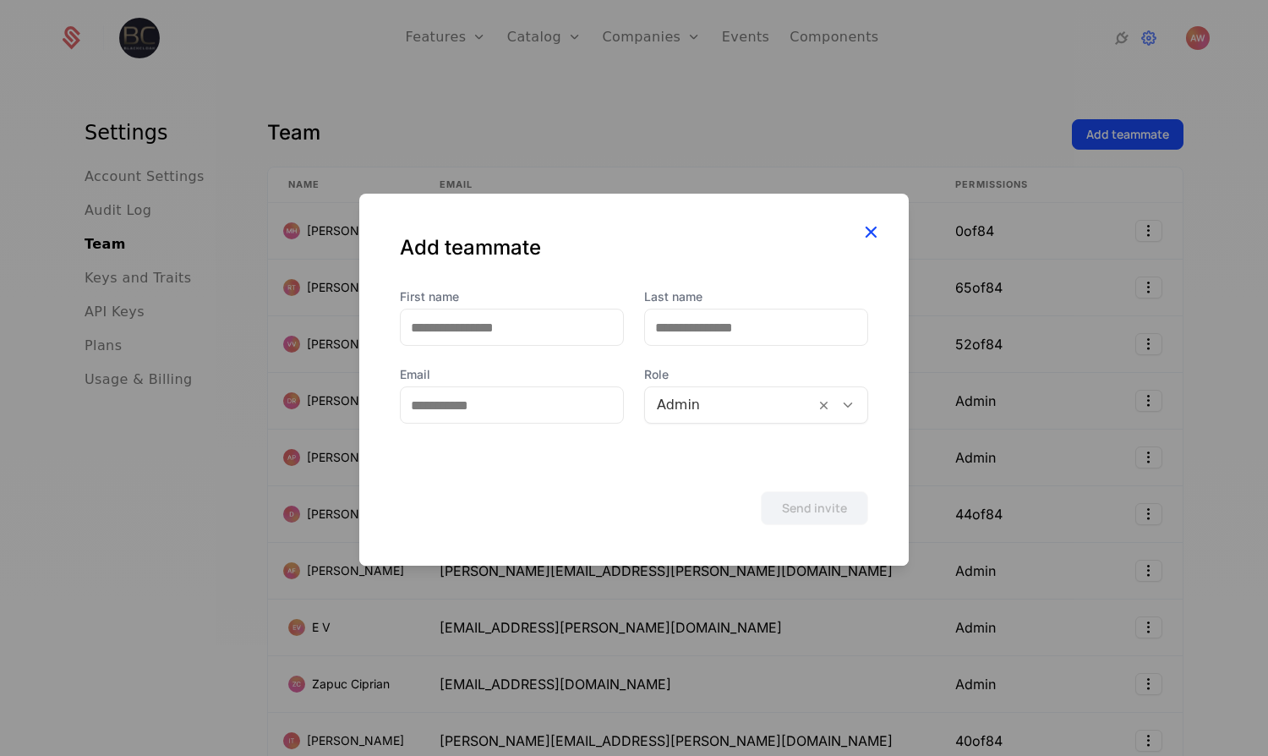
click at [864, 232] on icon "button" at bounding box center [871, 232] width 22 height 22
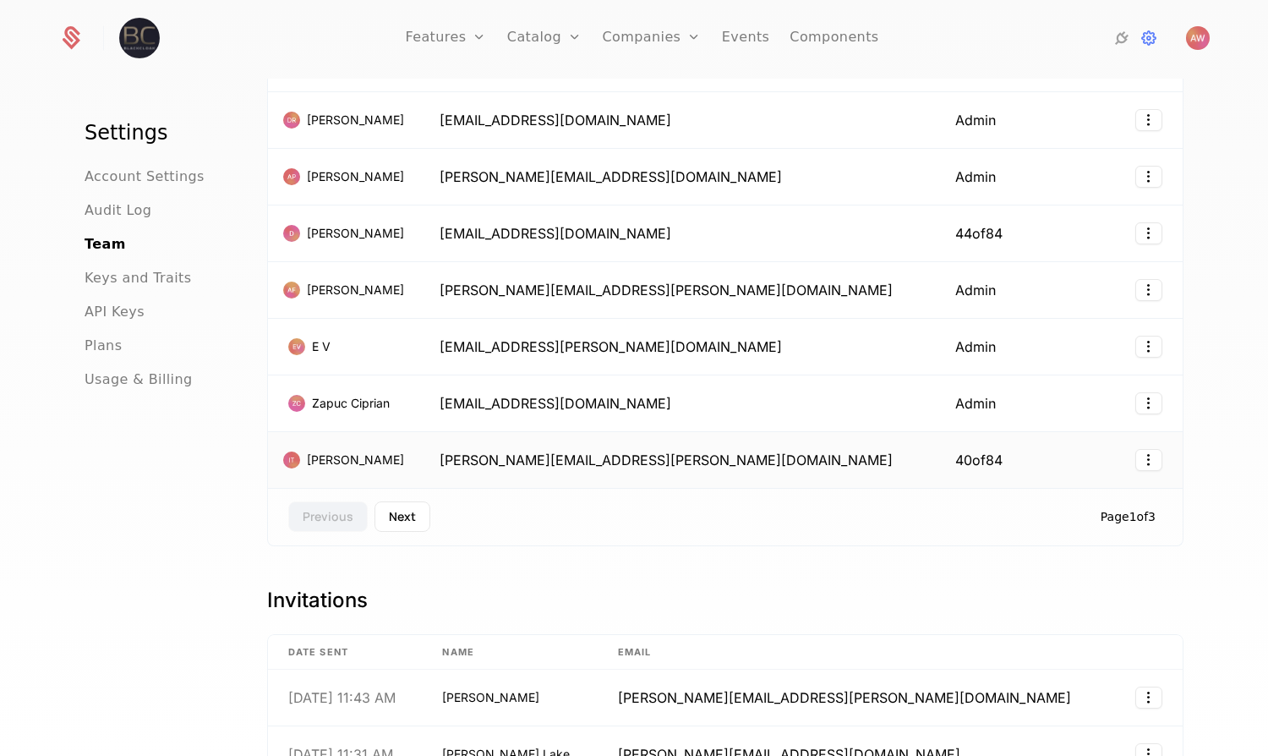
scroll to position [465, 0]
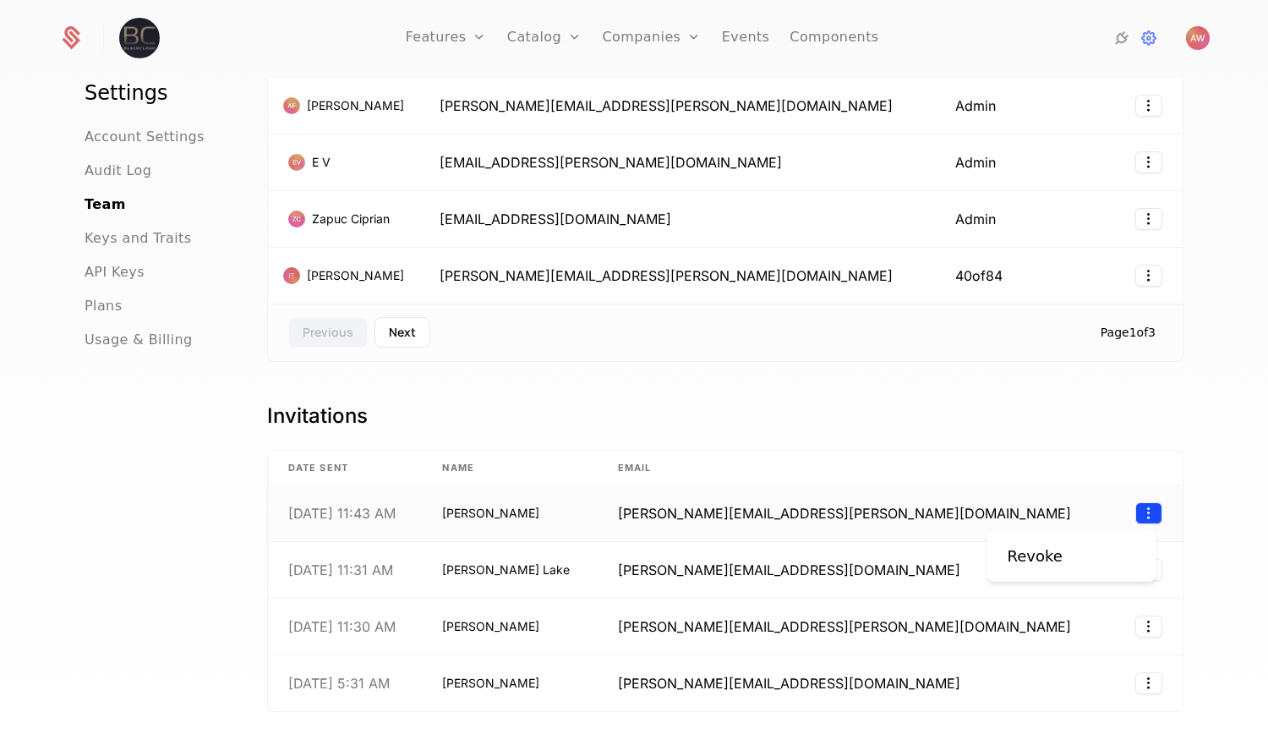
click at [1147, 510] on html "Features Features Flags Catalog Plans Add Ons Configuration Companies Companies…" at bounding box center [634, 378] width 1268 height 756
click at [996, 461] on html "Features Features Flags Catalog Plans Add Ons Configuration Companies Companies…" at bounding box center [634, 378] width 1268 height 756
click at [1146, 513] on html "Features Features Flags Catalog Plans Add Ons Configuration Companies Companies…" at bounding box center [634, 378] width 1268 height 756
click at [905, 500] on html "Features Features Flags Catalog Plans Add Ons Configuration Companies Companies…" at bounding box center [634, 378] width 1268 height 756
click at [422, 529] on td "[DATE] 11:43 AM" at bounding box center [345, 513] width 154 height 57
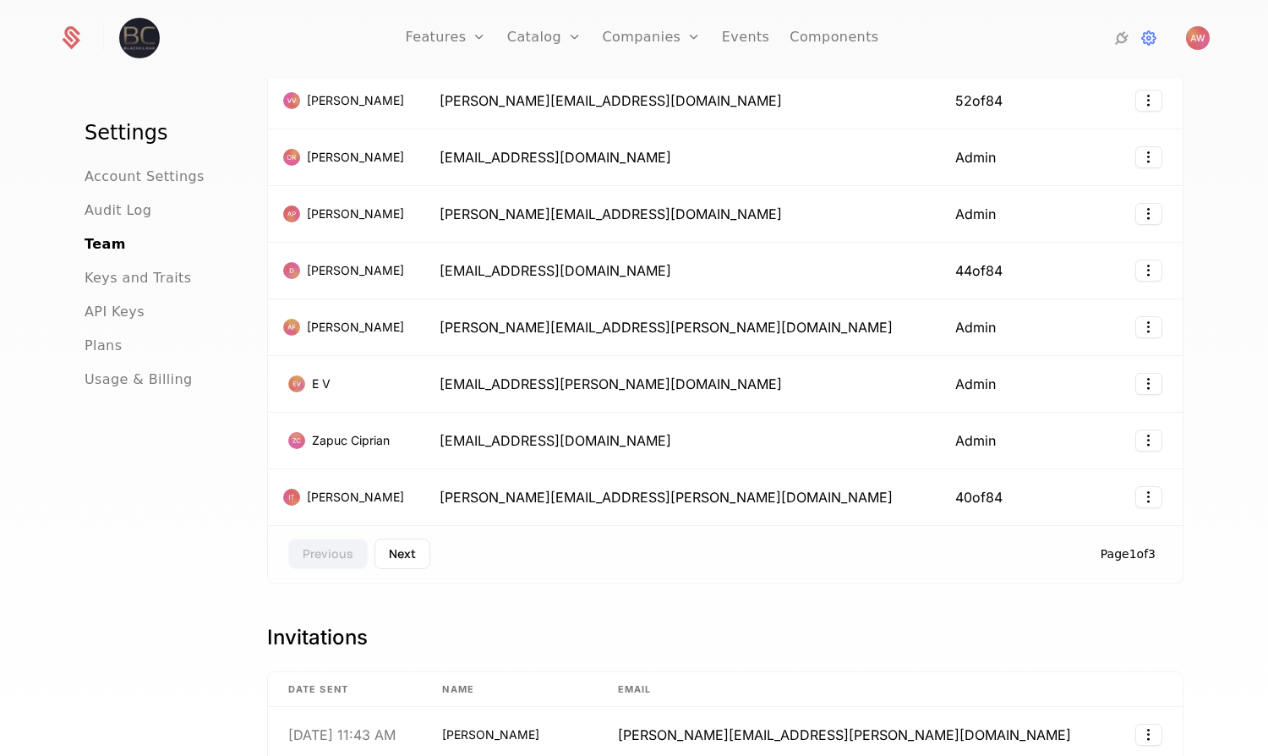
scroll to position [0, 0]
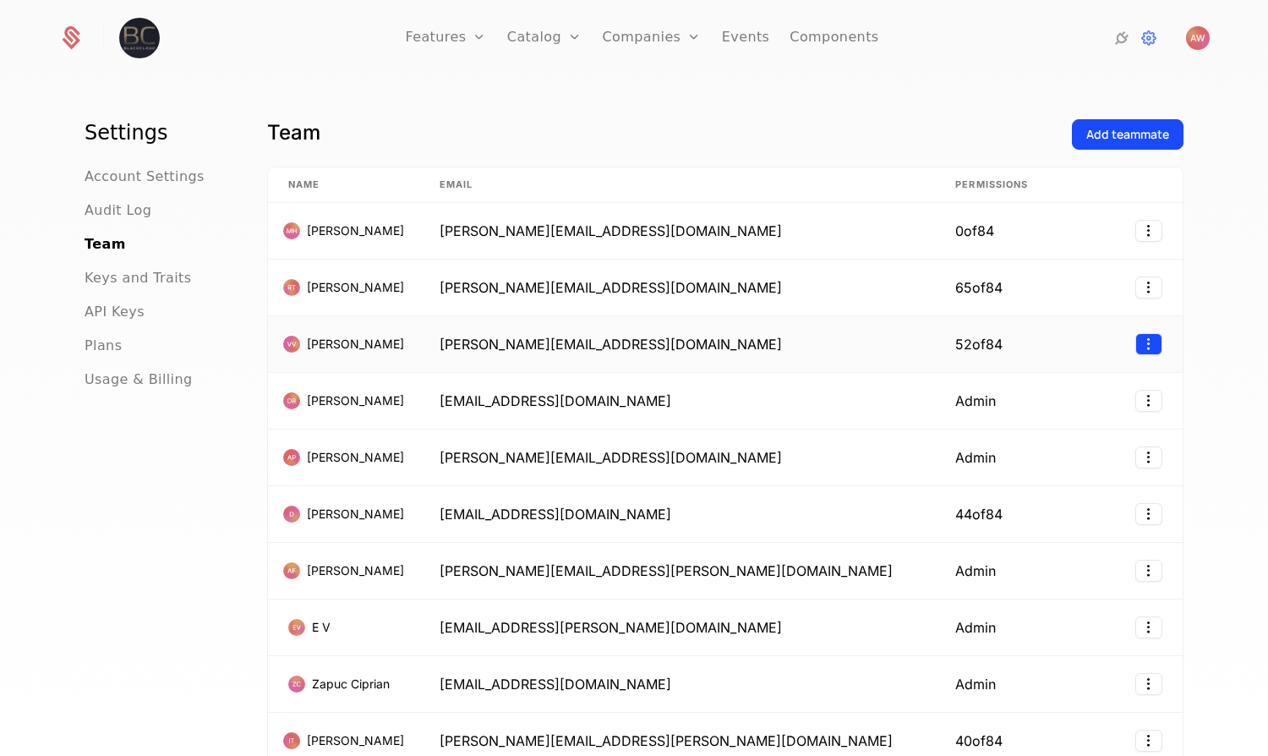
click at [1153, 348] on html "Features Features Flags Catalog Plans Add Ons Configuration Companies Companies…" at bounding box center [634, 378] width 1268 height 756
click at [1047, 390] on div "Edit" at bounding box center [1072, 387] width 129 height 24
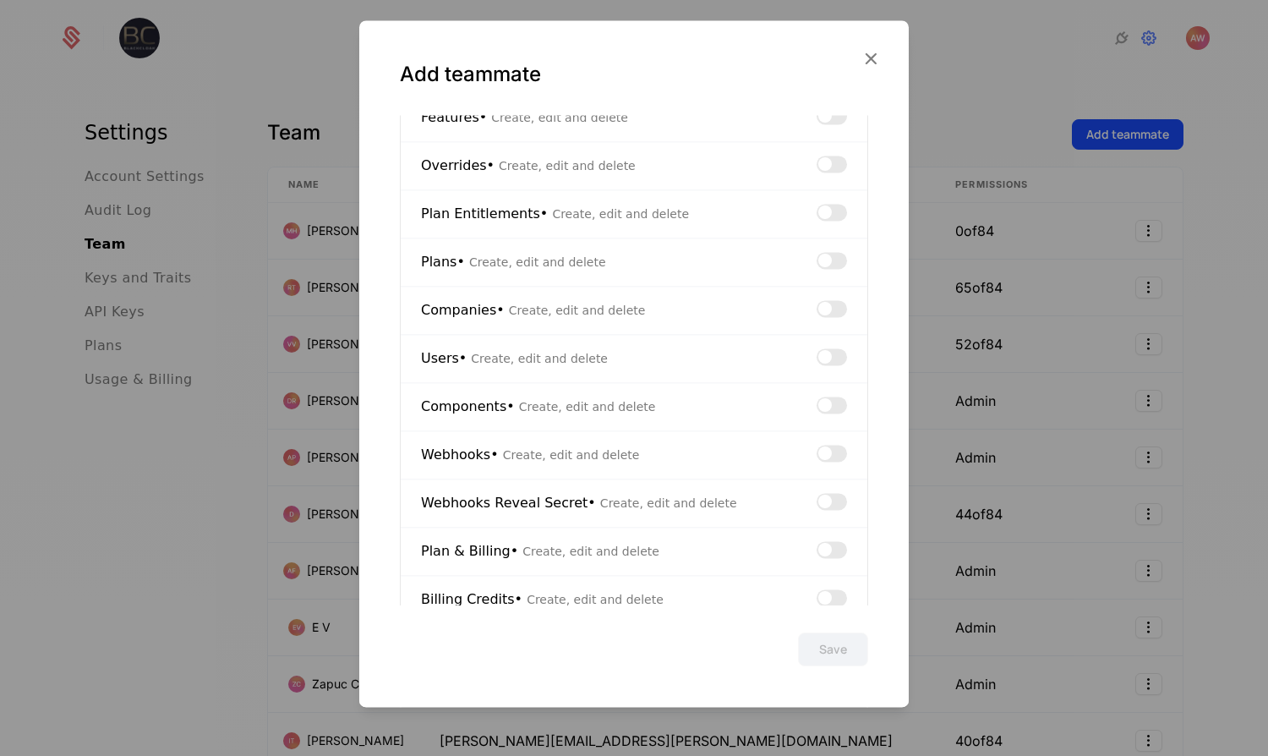
scroll to position [658, 0]
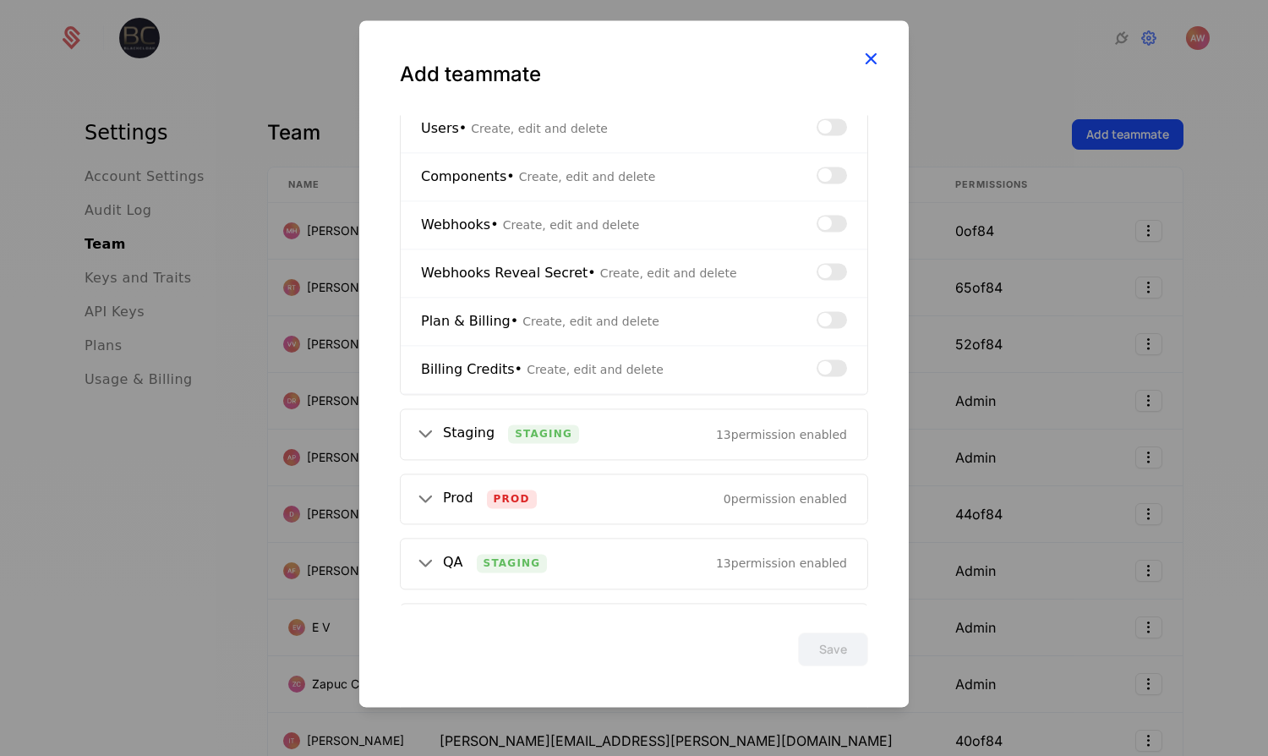
click at [872, 59] on icon "button" at bounding box center [871, 58] width 22 height 22
